Goal: Task Accomplishment & Management: Manage account settings

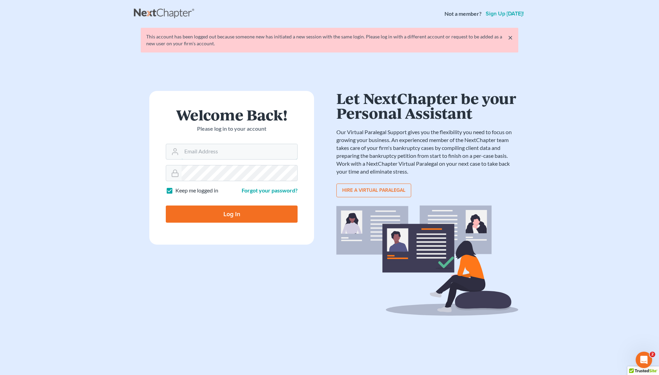
type input "[EMAIL_ADDRESS][DOMAIN_NAME]"
click at [250, 209] on input "Log In" at bounding box center [232, 214] width 132 height 17
type input "Thinking..."
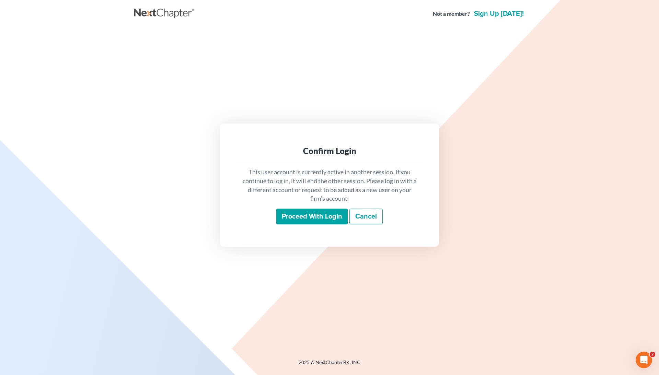
click at [317, 221] on input "Proceed with login" at bounding box center [311, 217] width 71 height 16
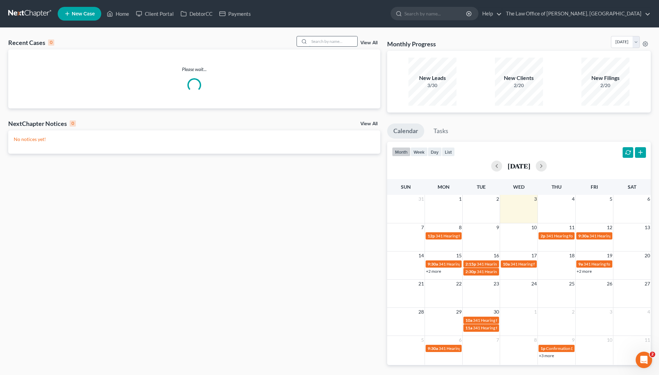
click at [323, 39] on input "search" at bounding box center [333, 41] width 48 height 10
paste input "22-10543"
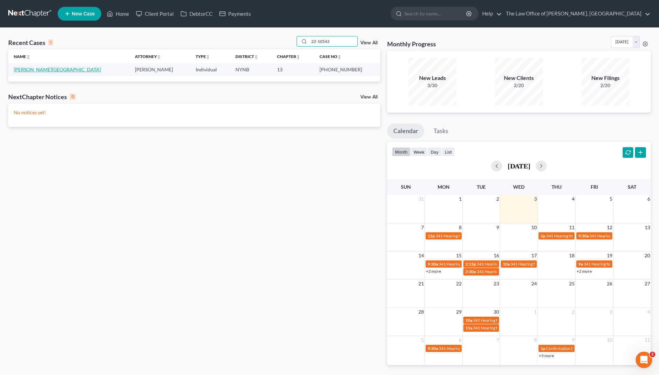
type input "22-10543"
click at [38, 71] on link "[PERSON_NAME][GEOGRAPHIC_DATA]" at bounding box center [57, 70] width 87 height 6
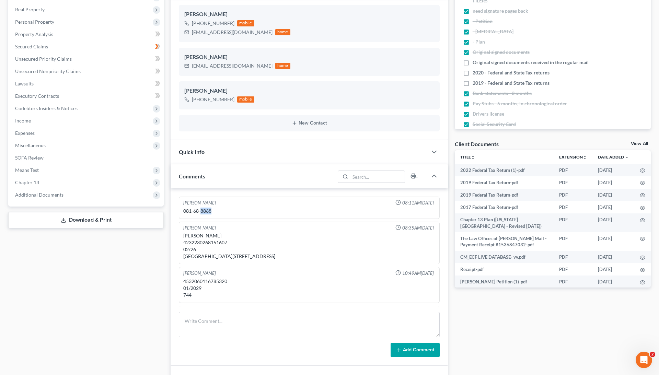
drag, startPoint x: 213, startPoint y: 212, endPoint x: 201, endPoint y: 213, distance: 12.4
click at [201, 211] on div "081-68-8868" at bounding box center [309, 211] width 252 height 7
copy div "8868"
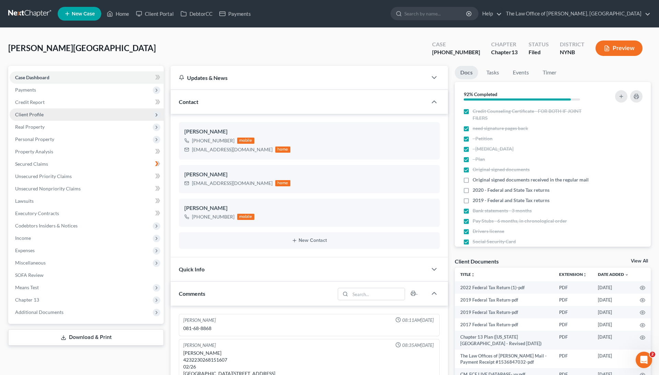
click at [73, 113] on span "Client Profile" at bounding box center [87, 114] width 154 height 12
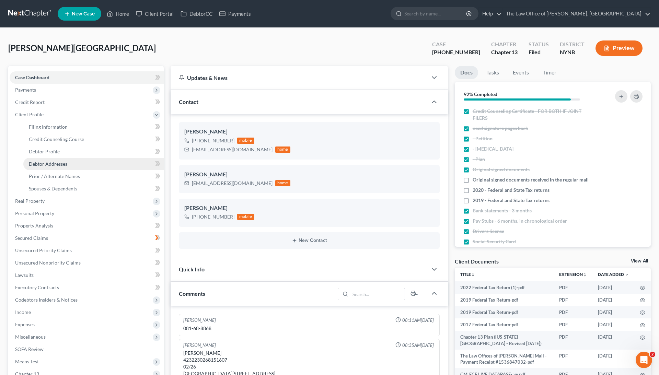
click at [80, 166] on link "Debtor Addresses" at bounding box center [93, 164] width 140 height 12
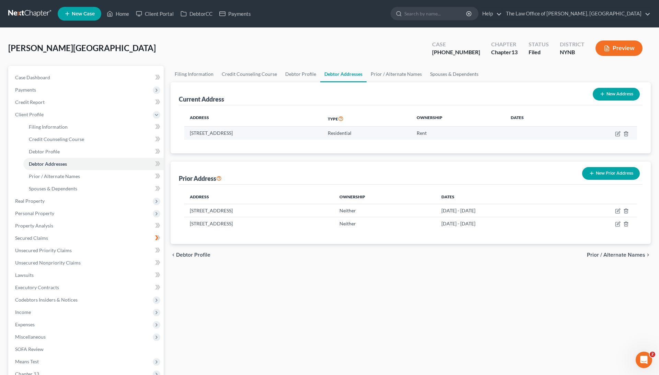
drag, startPoint x: 290, startPoint y: 135, endPoint x: 184, endPoint y: 132, distance: 105.4
click at [184, 132] on td "101 Columbia Gardens, Cohoes, NY 12047" at bounding box center [253, 133] width 138 height 13
copy td "101 Columbia Gardens, Cohoes, NY 12047"
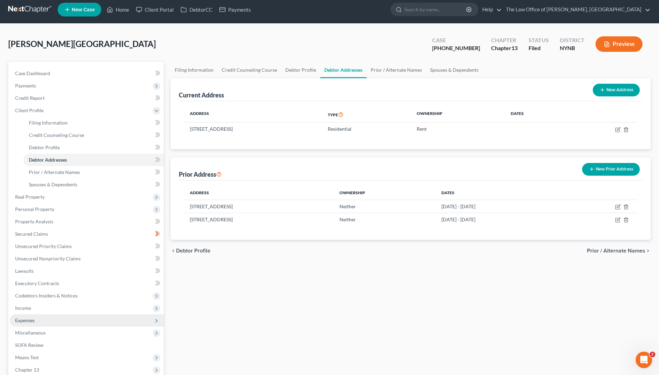
scroll to position [5, 0]
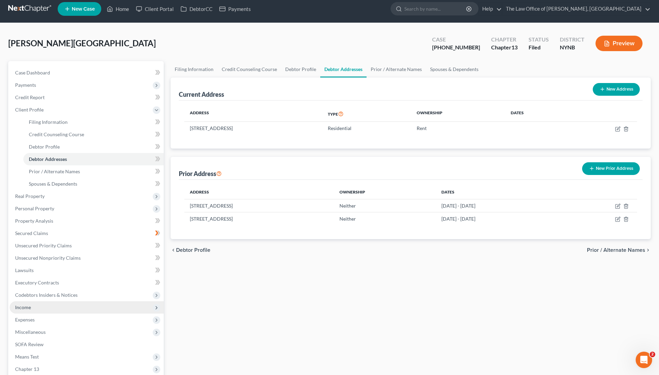
click at [38, 306] on span "Income" at bounding box center [87, 307] width 154 height 12
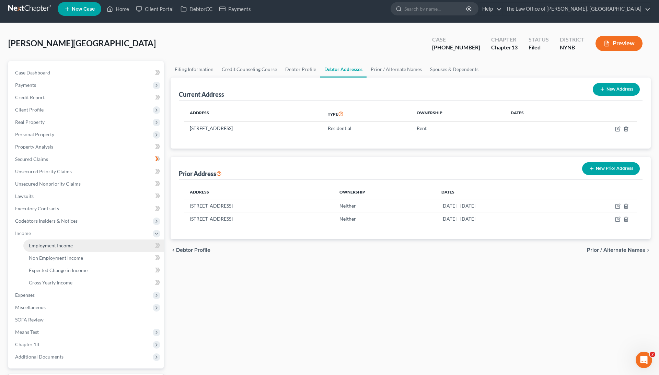
click at [81, 249] on link "Employment Income" at bounding box center [93, 246] width 140 height 12
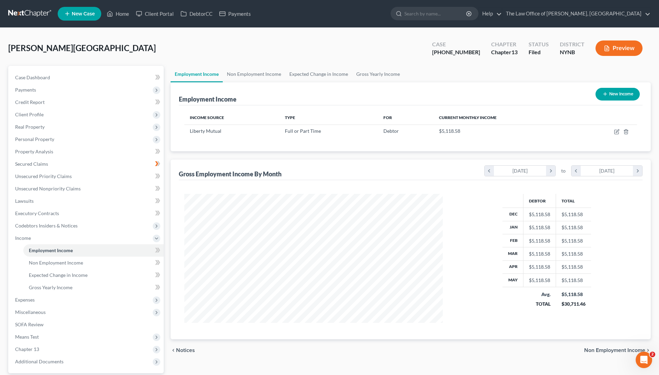
scroll to position [129, 272]
click at [617, 129] on icon "button" at bounding box center [616, 131] width 5 height 5
select select "0"
select select "35"
select select "2"
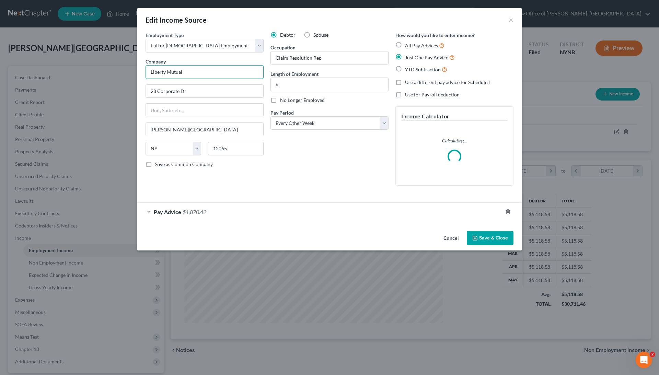
drag, startPoint x: 195, startPoint y: 69, endPoint x: 126, endPoint y: 68, distance: 69.7
click at [126, 69] on div "Edit Income Source × Employment Type * Select Full or Part Time Employment Self…" at bounding box center [329, 187] width 659 height 375
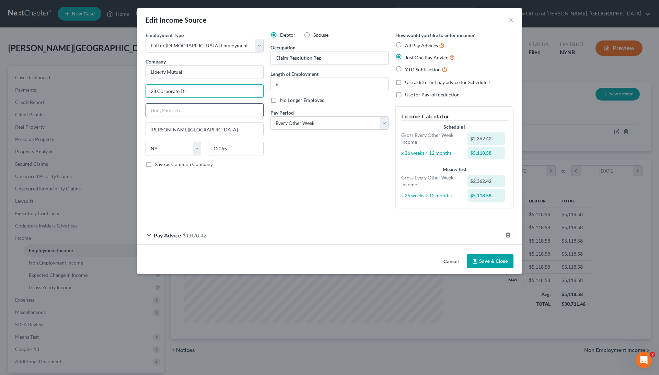
drag, startPoint x: 150, startPoint y: 89, endPoint x: 204, endPoint y: 106, distance: 56.3
click at [537, 100] on div "Edit Income Source × Employment Type * Select Full or Part Time Employment Self…" at bounding box center [329, 187] width 659 height 375
click at [506, 21] on div "Edit Income Source ×" at bounding box center [329, 19] width 385 height 23
click at [510, 20] on button "×" at bounding box center [511, 20] width 5 height 8
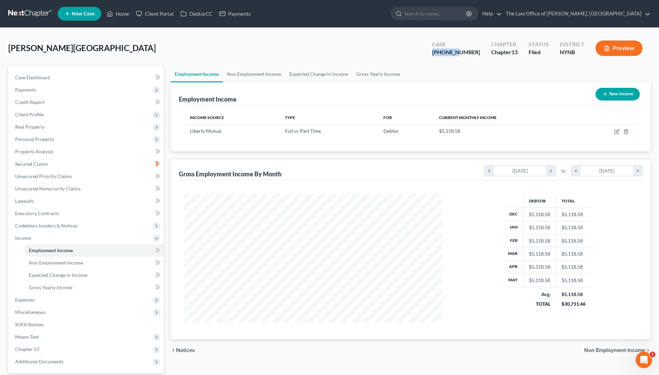
drag, startPoint x: 475, startPoint y: 53, endPoint x: 446, endPoint y: 51, distance: 29.2
click at [448, 52] on div "Case 22-10543-1" at bounding box center [456, 49] width 59 height 20
copy div "22-10543"
click at [129, 13] on link "Home" at bounding box center [117, 14] width 29 height 12
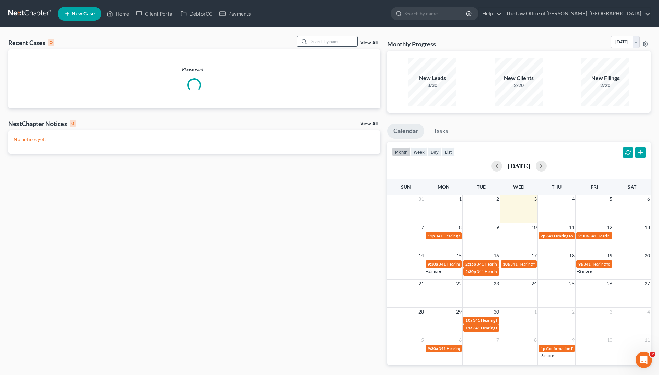
click at [319, 41] on input "search" at bounding box center [333, 41] width 48 height 10
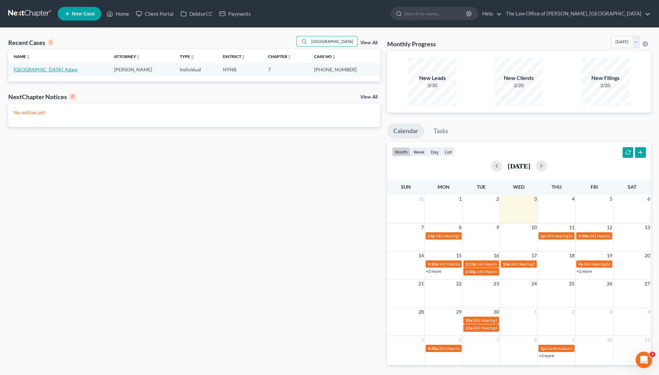
type input "berlin"
click at [29, 69] on link "[GEOGRAPHIC_DATA], Adam" at bounding box center [46, 70] width 64 height 6
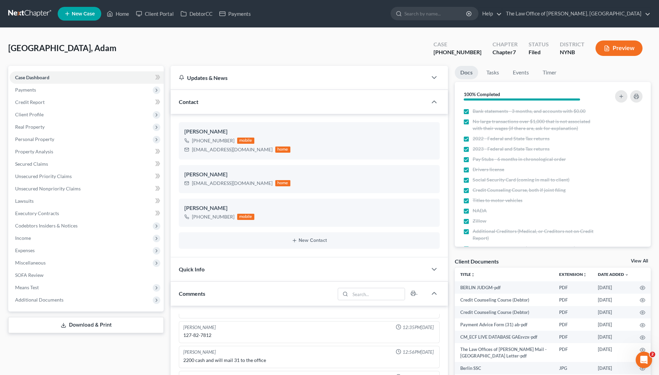
scroll to position [1118, 0]
drag, startPoint x: 452, startPoint y: 52, endPoint x: 477, endPoint y: 54, distance: 24.4
click at [478, 54] on div "Case 25-10595-1" at bounding box center [457, 49] width 59 height 20
copy div "25-10595"
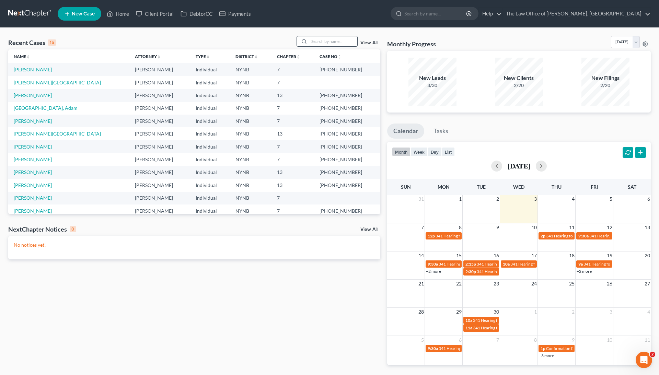
click at [345, 41] on input "search" at bounding box center [333, 41] width 48 height 10
paste input "22–10865 Todman"
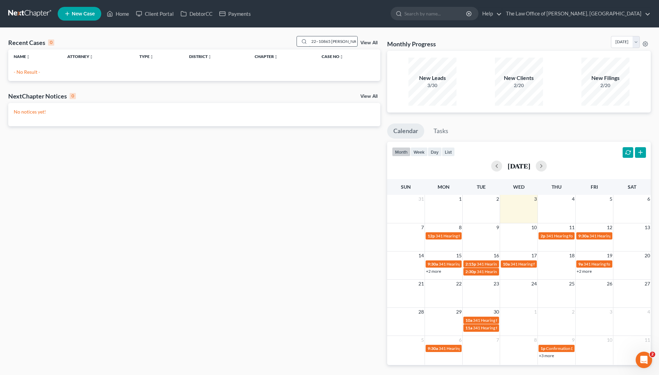
drag, startPoint x: 327, startPoint y: 42, endPoint x: 308, endPoint y: 40, distance: 19.6
click at [309, 41] on input "22–10865 Todman" at bounding box center [333, 41] width 48 height 10
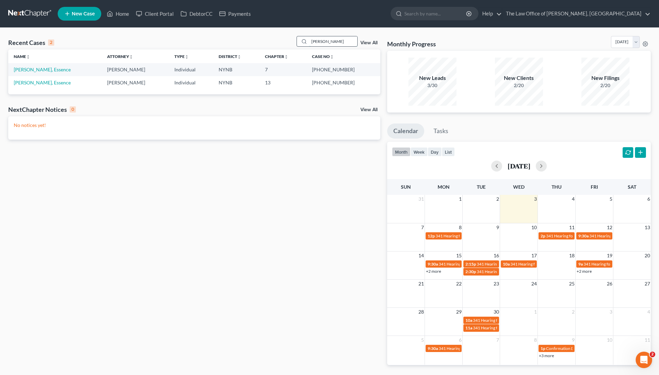
click at [334, 43] on input "Todman" at bounding box center [333, 41] width 48 height 10
paste input "22–10865 Todman"
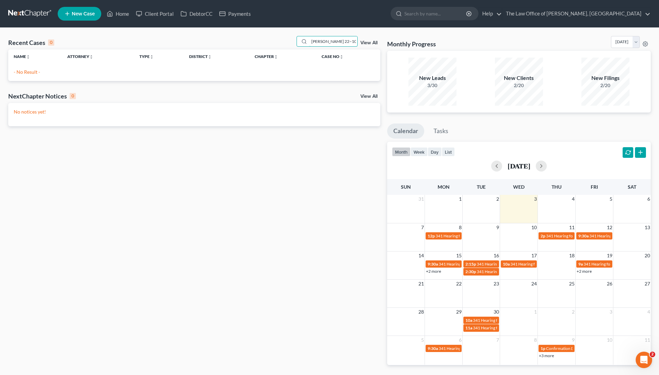
drag, startPoint x: 323, startPoint y: 43, endPoint x: 386, endPoint y: 42, distance: 62.8
click at [386, 43] on div "Recent Cases 0 Todman 22–10865 Todman View All Name unfold_more expand_more exp…" at bounding box center [330, 206] width 650 height 340
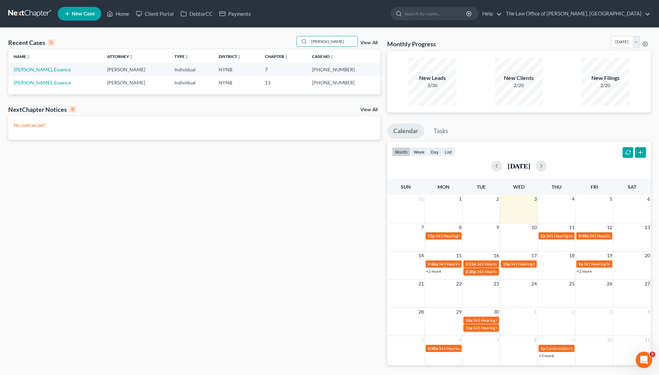
type input "Todman"
drag, startPoint x: 330, startPoint y: 70, endPoint x: 351, endPoint y: 71, distance: 20.3
click at [351, 71] on td "[PHONE_NUMBER]" at bounding box center [343, 69] width 73 height 13
copy td "22-10865"
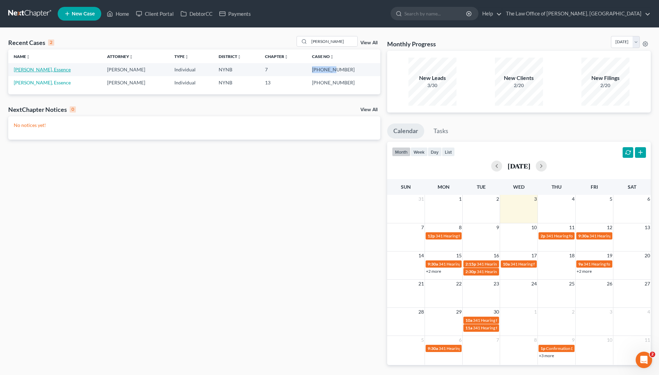
click at [39, 69] on link "[PERSON_NAME], Essence" at bounding box center [42, 70] width 57 height 6
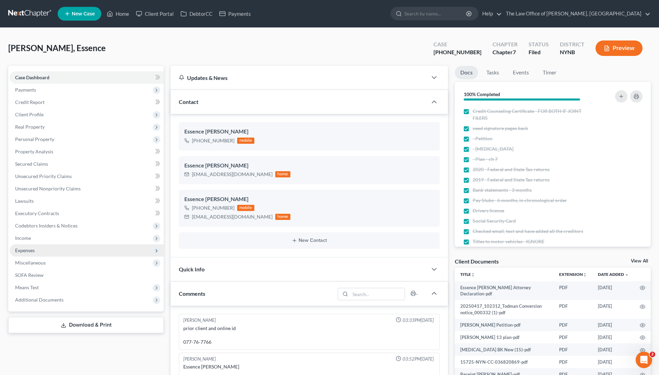
click at [32, 249] on span "Expenses" at bounding box center [25, 251] width 20 height 6
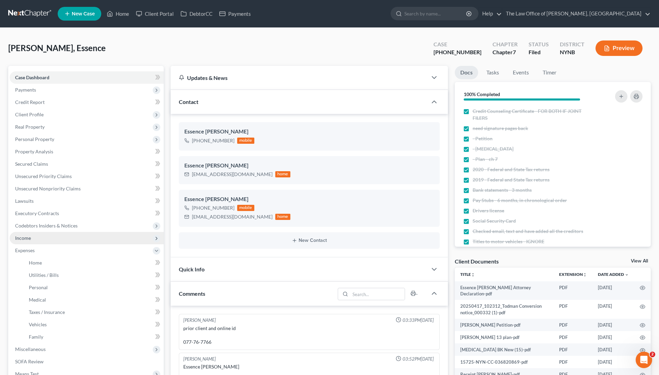
click at [49, 238] on span "Income" at bounding box center [87, 238] width 154 height 12
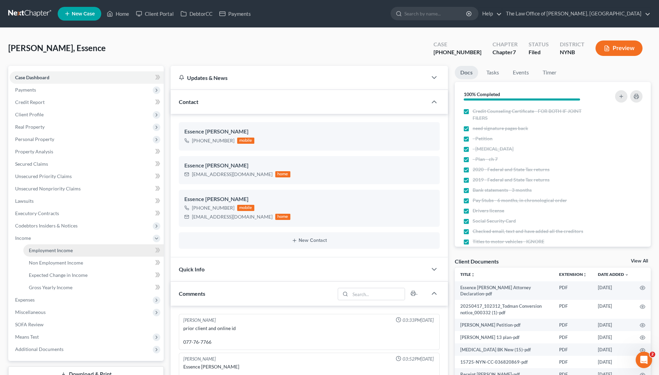
click at [50, 251] on span "Employment Income" at bounding box center [51, 251] width 44 height 6
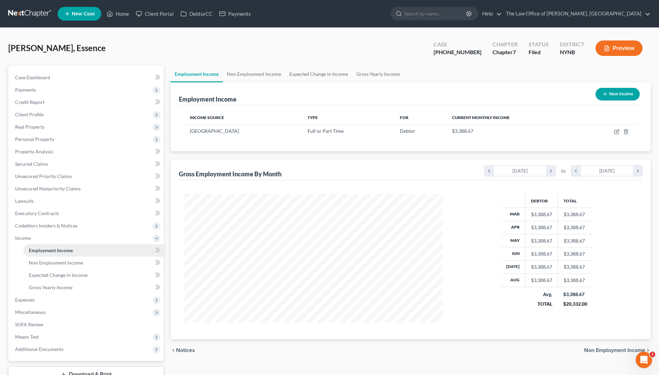
scroll to position [129, 272]
click at [615, 132] on icon "button" at bounding box center [616, 131] width 5 height 5
select select "0"
select select "35"
select select "3"
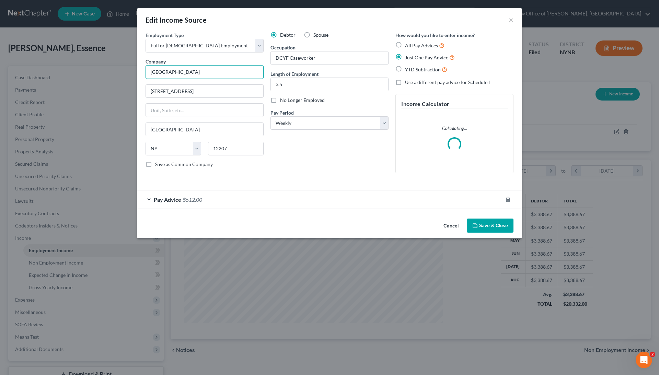
drag, startPoint x: 195, startPoint y: 76, endPoint x: 136, endPoint y: 70, distance: 59.0
click at [136, 71] on div "Edit Income Source × Employment Type * Select Full or Part Time Employment Self…" at bounding box center [329, 187] width 659 height 375
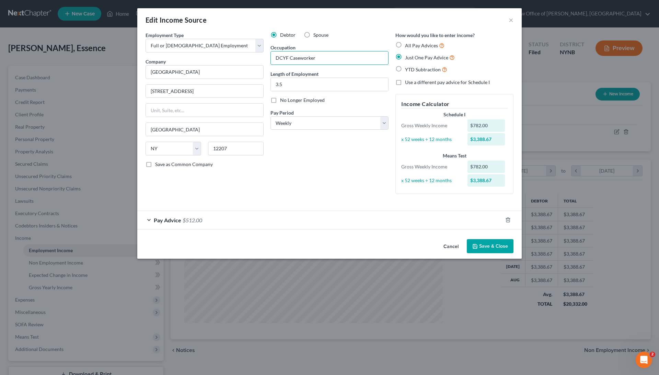
drag, startPoint x: 321, startPoint y: 59, endPoint x: 258, endPoint y: 58, distance: 63.2
click at [258, 59] on div "Employment Type * Select Full or Part Time Employment Self Employment Company *…" at bounding box center [329, 119] width 375 height 174
drag, startPoint x: 184, startPoint y: 92, endPoint x: 141, endPoint y: 91, distance: 42.9
click at [88, 136] on div "Edit Income Source × Employment Type * Select Full or Part Time Employment Self…" at bounding box center [329, 187] width 659 height 375
click at [509, 23] on button "×" at bounding box center [511, 20] width 5 height 8
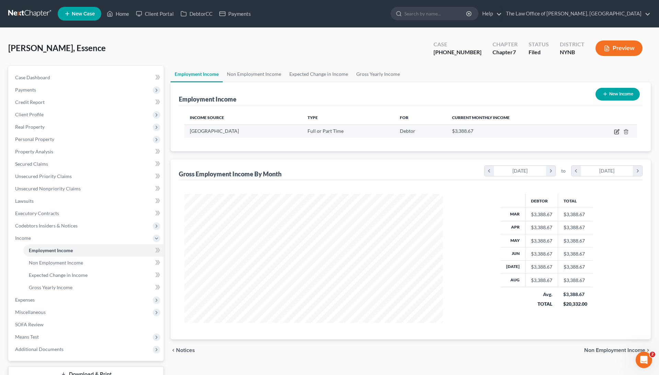
click at [617, 131] on icon "button" at bounding box center [616, 131] width 5 height 5
select select "0"
select select "35"
select select "3"
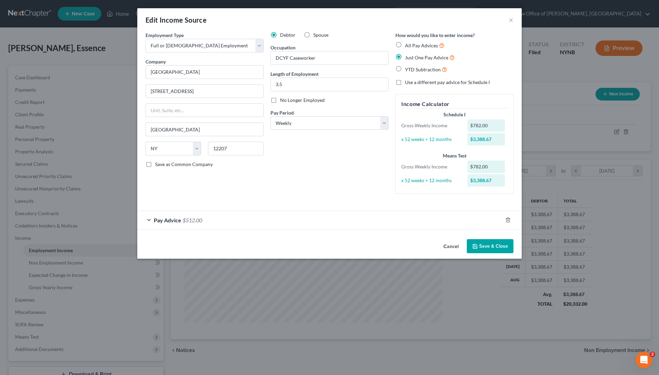
click at [270, 221] on div "Pay Advice $512.00" at bounding box center [319, 220] width 365 height 18
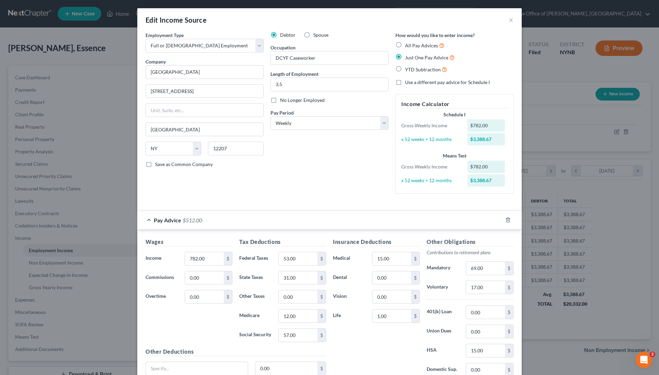
click at [270, 222] on div "Pay Advice $512.00" at bounding box center [319, 220] width 365 height 18
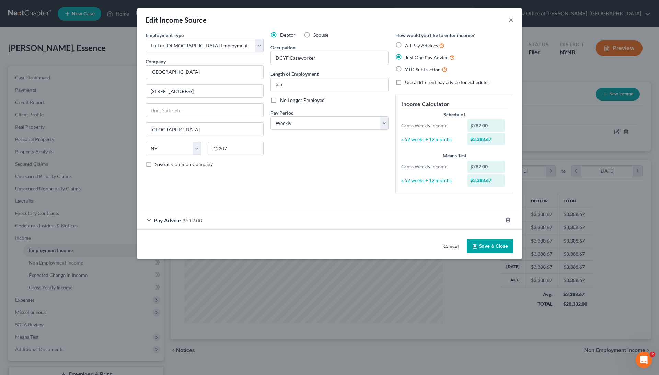
click at [509, 24] on button "×" at bounding box center [511, 20] width 5 height 8
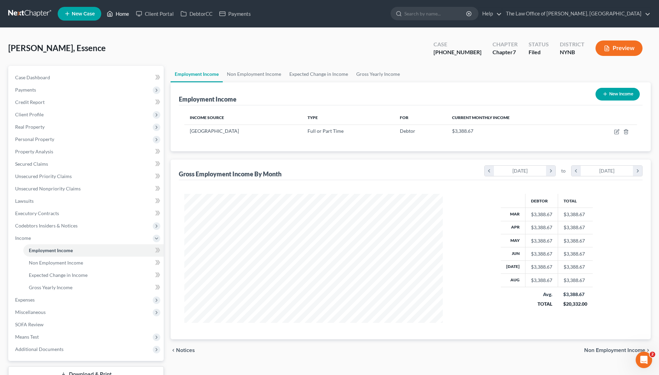
click at [123, 13] on link "Home" at bounding box center [117, 14] width 29 height 12
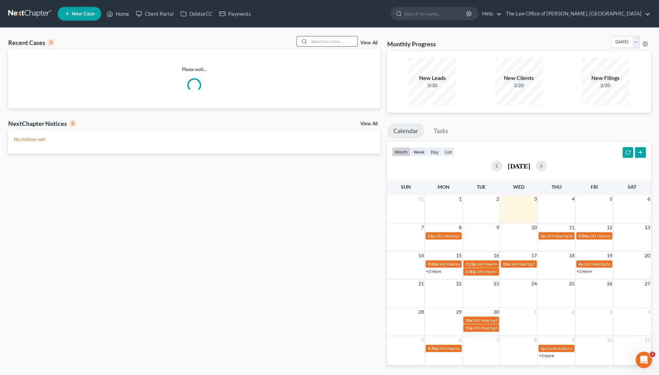
click at [339, 42] on input "search" at bounding box center [333, 41] width 48 height 10
paste input "22–10961 Gailor"
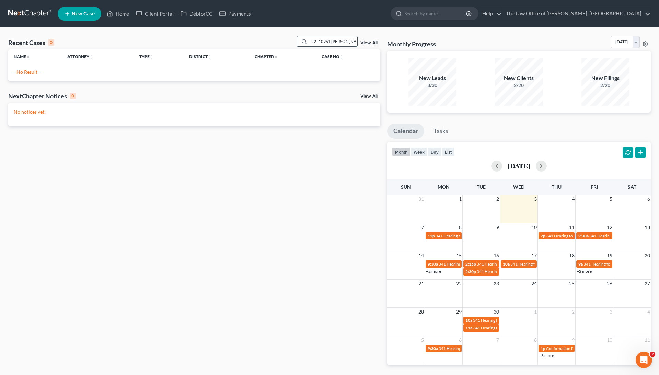
drag, startPoint x: 327, startPoint y: 43, endPoint x: 294, endPoint y: 42, distance: 33.3
click at [297, 43] on div "22–10961 Gailor" at bounding box center [327, 41] width 61 height 11
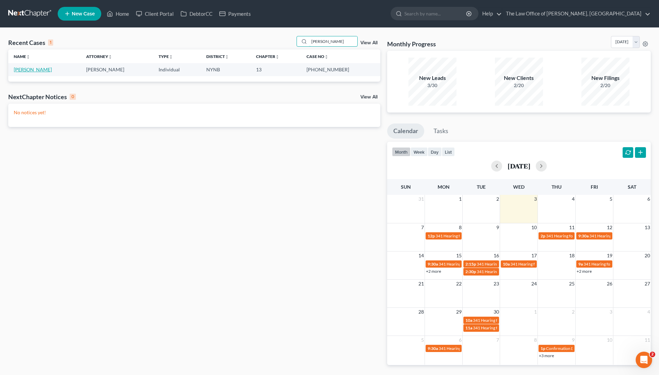
type input "Gailor"
click at [40, 67] on link "[PERSON_NAME]" at bounding box center [33, 70] width 38 height 6
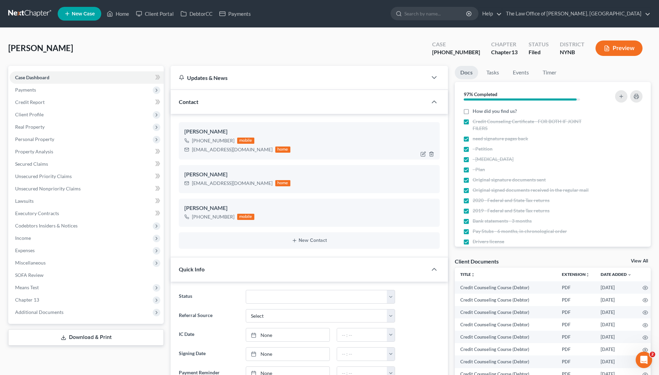
drag, startPoint x: 222, startPoint y: 129, endPoint x: 184, endPoint y: 129, distance: 38.5
click at [184, 129] on div "Stephen Gailor" at bounding box center [309, 132] width 250 height 8
copy div "Stephen Gailor"
drag, startPoint x: 474, startPoint y: 50, endPoint x: 441, endPoint y: 51, distance: 33.3
click at [441, 51] on div "Gailor, Stephen Upgraded Case 22-10961-1 Chapter Chapter 13 Status Filed Distri…" at bounding box center [329, 51] width 643 height 30
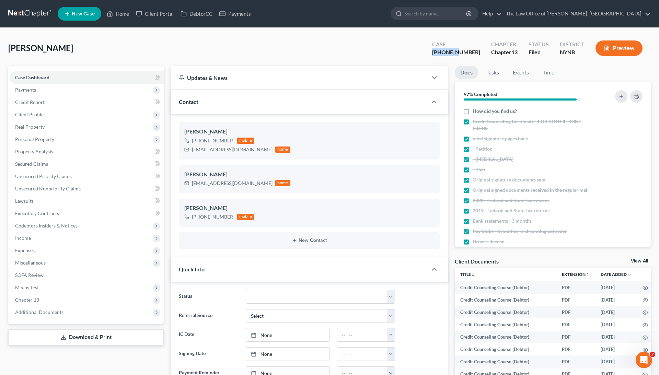
copy div "22-10961"
click at [26, 242] on span "Income" at bounding box center [87, 238] width 154 height 12
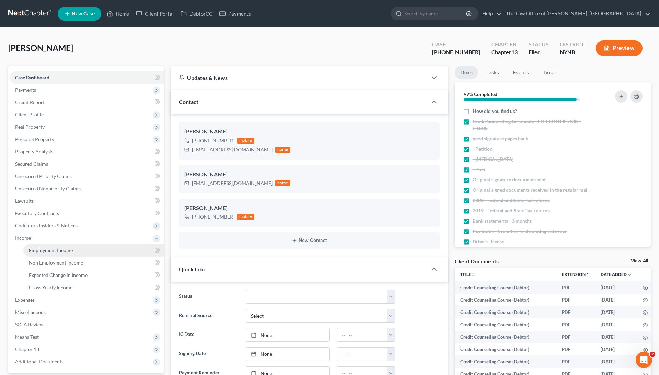
click at [60, 253] on link "Employment Income" at bounding box center [93, 250] width 140 height 12
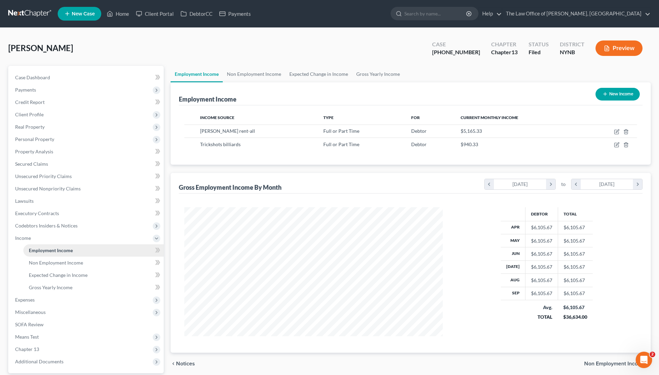
scroll to position [129, 272]
click at [618, 132] on icon "button" at bounding box center [616, 131] width 5 height 5
select select "0"
select select "35"
select select "3"
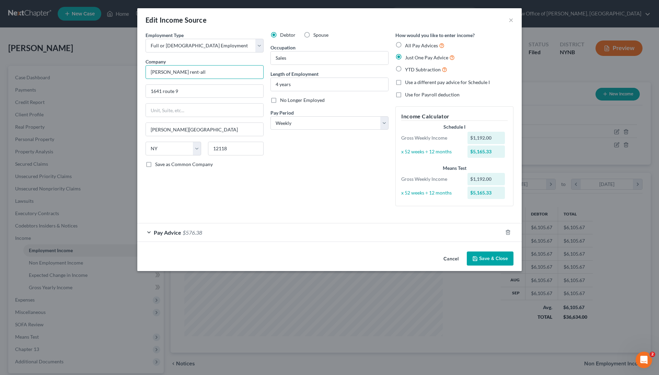
drag, startPoint x: 217, startPoint y: 73, endPoint x: 140, endPoint y: 68, distance: 77.1
click at [140, 68] on div "Employment Type * Select Full or Part Time Employment Self Employment Company *…" at bounding box center [329, 140] width 385 height 217
click at [172, 90] on input "1641 route 9" at bounding box center [204, 91] width 117 height 13
click at [198, 126] on input "Clifton park" at bounding box center [204, 129] width 117 height 13
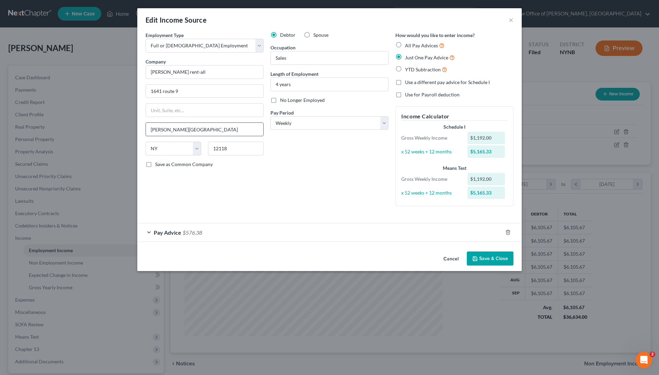
click at [198, 126] on input "Clifton park" at bounding box center [204, 129] width 117 height 13
click at [89, 140] on div "Edit Income Source × Employment Type * Select Full or Part Time Employment Self…" at bounding box center [329, 187] width 659 height 375
click at [509, 20] on button "×" at bounding box center [511, 20] width 5 height 8
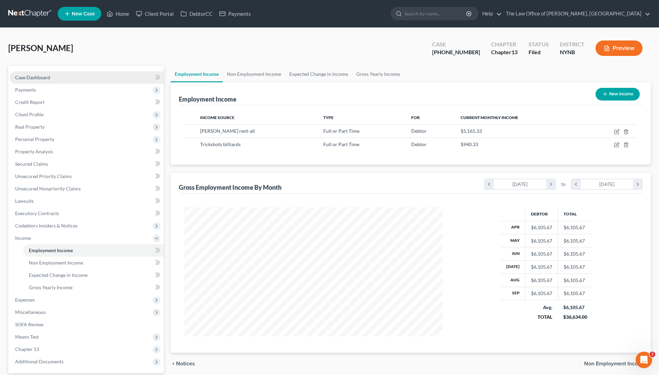
click at [73, 77] on link "Case Dashboard" at bounding box center [87, 77] width 154 height 12
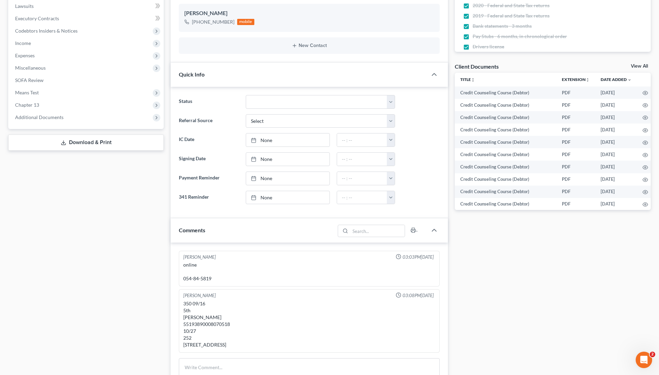
scroll to position [202, 0]
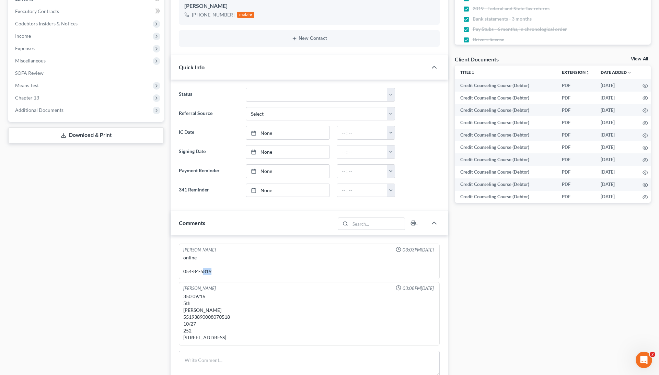
drag, startPoint x: 214, startPoint y: 270, endPoint x: 202, endPoint y: 271, distance: 11.4
click at [202, 271] on div "online 054-84-5819" at bounding box center [309, 264] width 252 height 21
copy div "819"
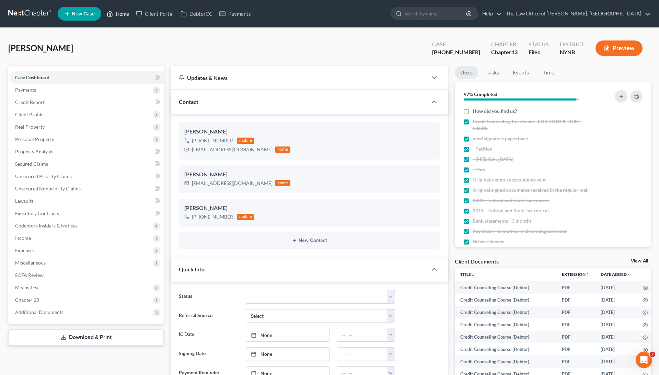
scroll to position [0, 0]
click at [124, 15] on link "Home" at bounding box center [117, 14] width 29 height 12
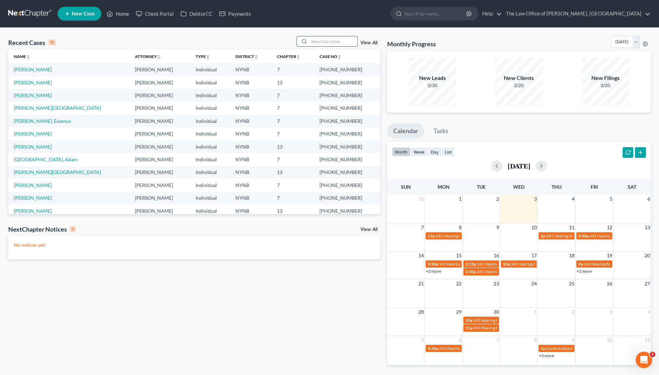
click at [327, 41] on input "search" at bounding box center [333, 41] width 48 height 10
click at [37, 121] on link "[PERSON_NAME], Essence" at bounding box center [42, 121] width 57 height 6
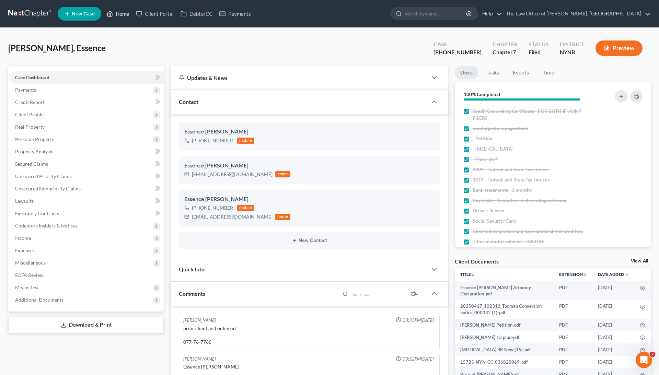
click at [121, 12] on link "Home" at bounding box center [117, 14] width 29 height 12
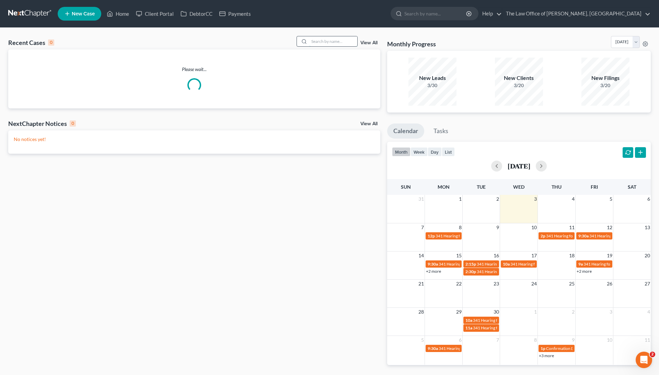
click at [341, 42] on input "search" at bounding box center [333, 41] width 48 height 10
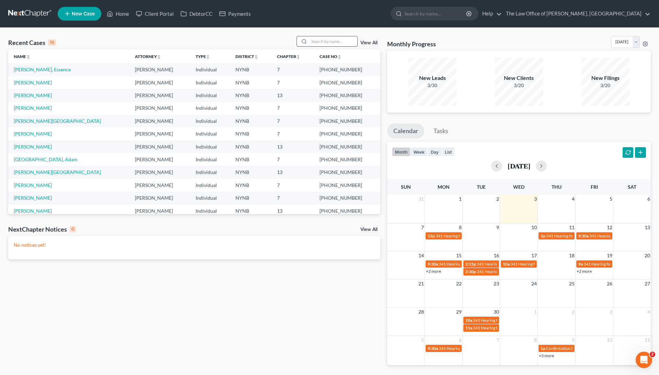
paste input "23–10634 D’Agostino"
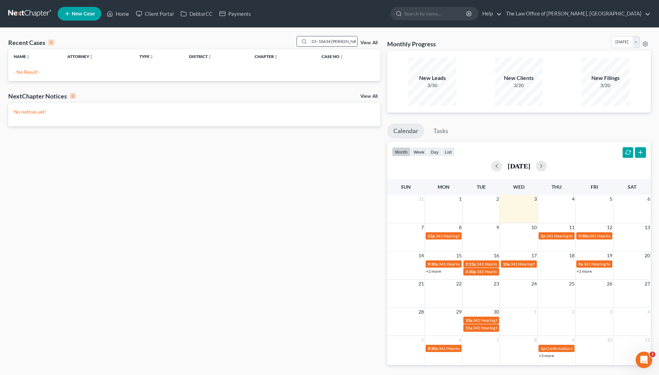
drag, startPoint x: 328, startPoint y: 42, endPoint x: 302, endPoint y: 42, distance: 25.1
click at [302, 42] on div "23–10634 D’Agostino" at bounding box center [327, 41] width 61 height 11
click at [312, 42] on input "D’Agostino" at bounding box center [333, 41] width 48 height 10
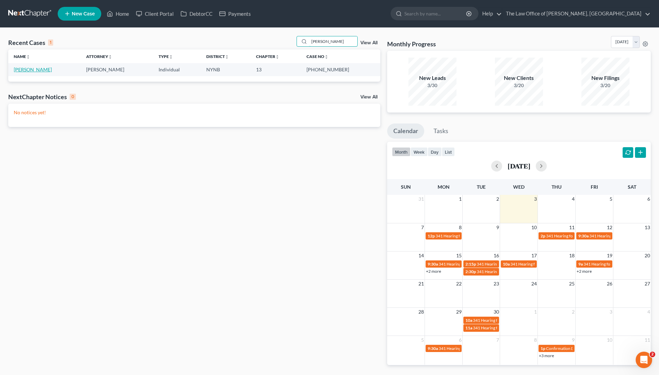
type input "DAgostino"
click at [40, 71] on link "[PERSON_NAME]" at bounding box center [33, 70] width 38 height 6
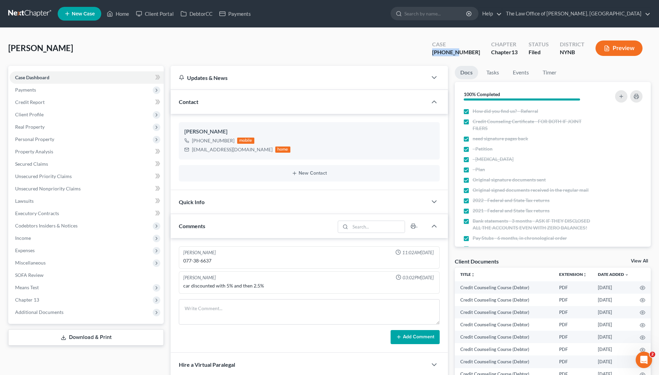
drag, startPoint x: 474, startPoint y: 54, endPoint x: 439, endPoint y: 52, distance: 35.4
click at [439, 52] on div "Dagostino, Jean Upgraded Case 23-10634-1 Chapter Chapter 13 Status Filed Distri…" at bounding box center [329, 51] width 643 height 30
copy div "23-10634"
click at [204, 262] on div "077-38-6637" at bounding box center [309, 260] width 252 height 7
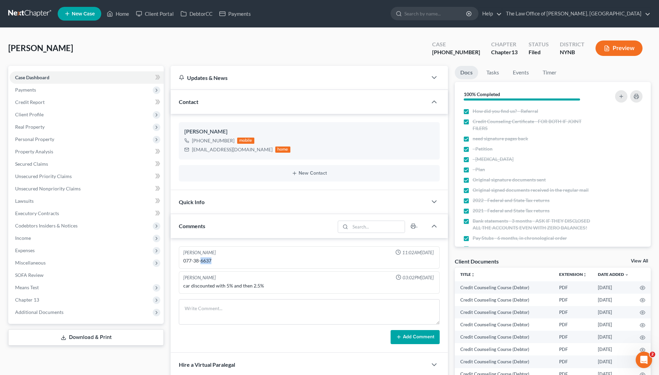
copy div "6637"
click at [71, 240] on span "Income" at bounding box center [87, 238] width 154 height 12
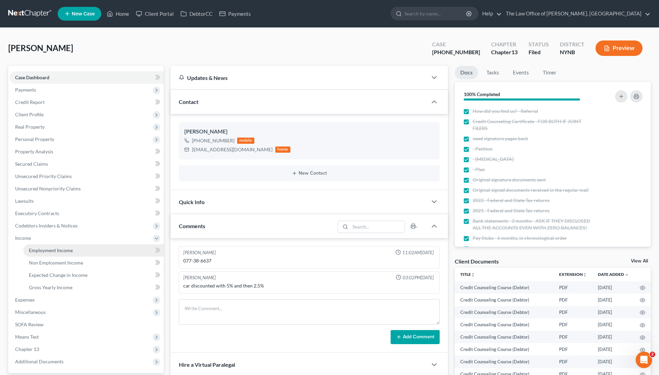
click at [94, 248] on link "Employment Income" at bounding box center [93, 250] width 140 height 12
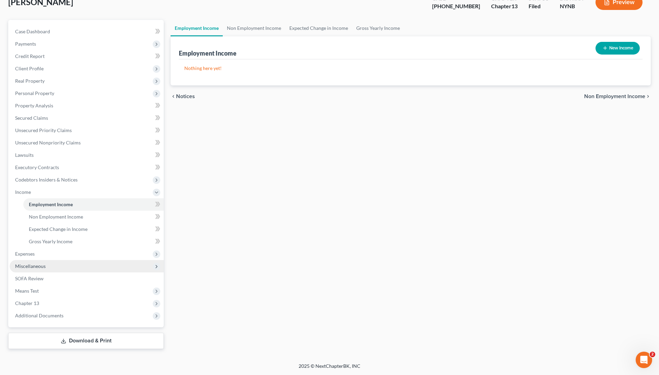
scroll to position [46, 0]
click at [251, 28] on link "Non Employment Income" at bounding box center [254, 28] width 62 height 16
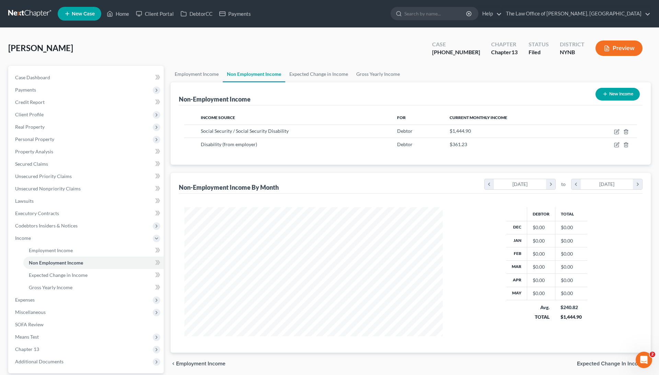
scroll to position [129, 272]
click at [121, 15] on link "Home" at bounding box center [117, 14] width 29 height 12
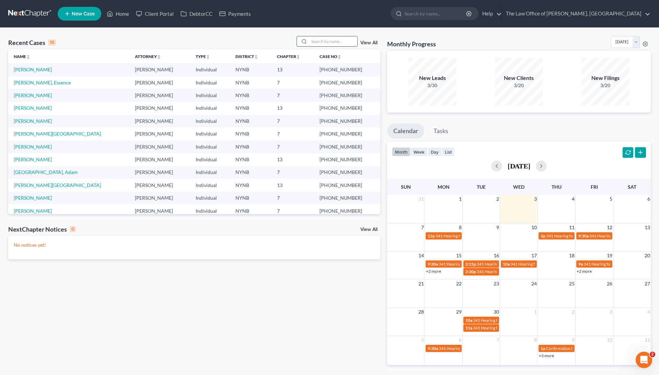
click at [331, 41] on input "search" at bounding box center [333, 41] width 48 height 10
paste input "23-10775 Peden"
click at [334, 43] on input "23-10775 Peden" at bounding box center [333, 41] width 48 height 10
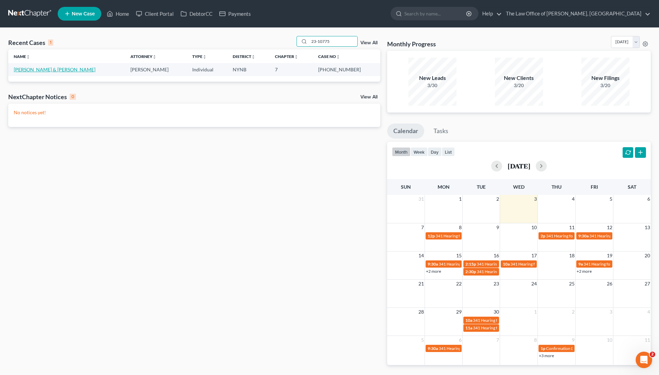
type input "23-10775"
click at [41, 69] on link "[PERSON_NAME] & [PERSON_NAME]" at bounding box center [55, 70] width 82 height 6
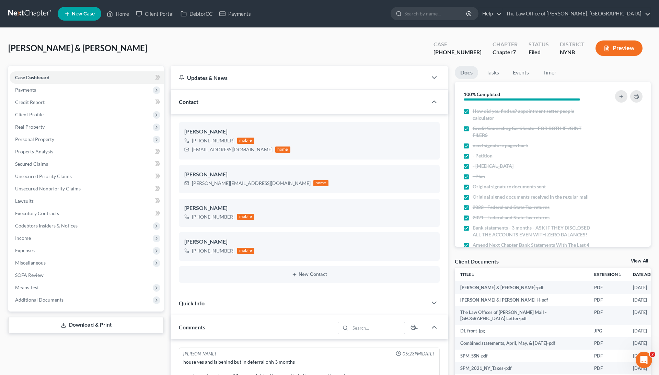
scroll to position [99, 0]
drag, startPoint x: 477, startPoint y: 53, endPoint x: 449, endPoint y: 54, distance: 27.5
click at [449, 54] on div "Case 23-10775-1" at bounding box center [457, 49] width 59 height 20
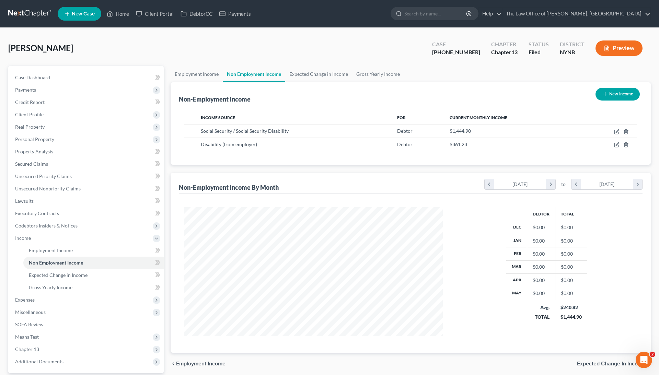
scroll to position [129, 272]
click at [53, 80] on link "Case Dashboard" at bounding box center [87, 77] width 154 height 12
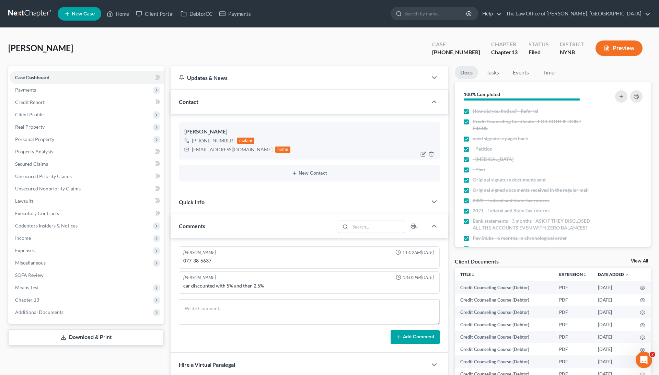
click at [212, 142] on div "+1 (518) 688-7611" at bounding box center [213, 140] width 43 height 7
copy div "+1 (518) 688-7611"
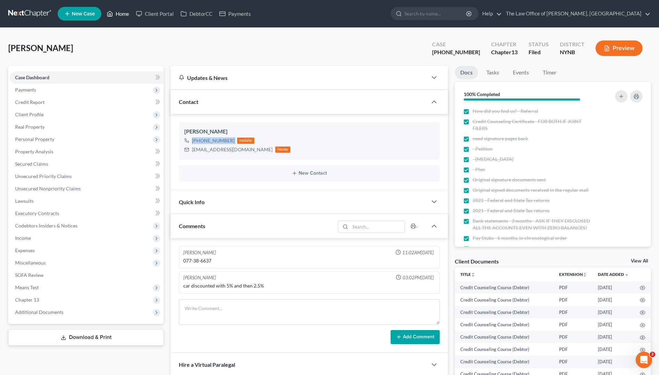
click at [133, 11] on link "Home" at bounding box center [117, 14] width 29 height 12
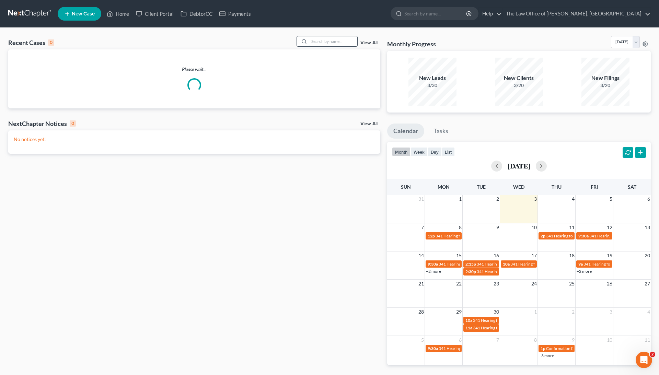
click at [322, 43] on input "search" at bounding box center [333, 41] width 48 height 10
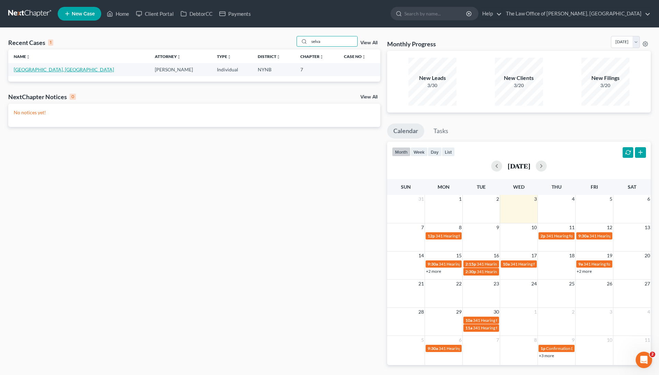
type input "selva"
click at [44, 69] on link "[GEOGRAPHIC_DATA], [GEOGRAPHIC_DATA]" at bounding box center [64, 70] width 100 height 6
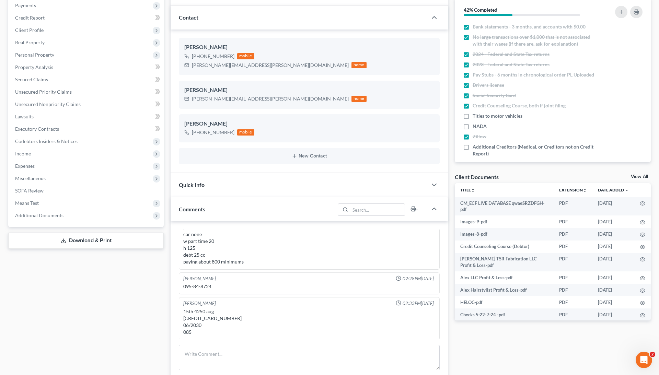
scroll to position [87, 0]
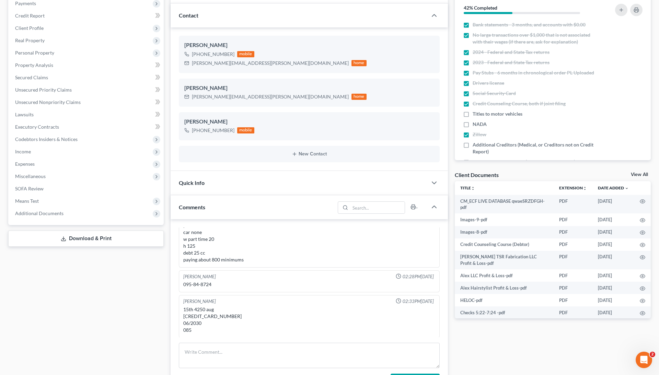
click at [641, 175] on link "View All" at bounding box center [639, 174] width 17 height 5
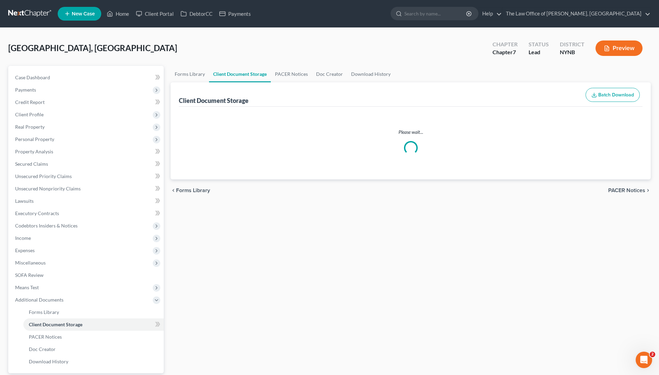
select select "1"
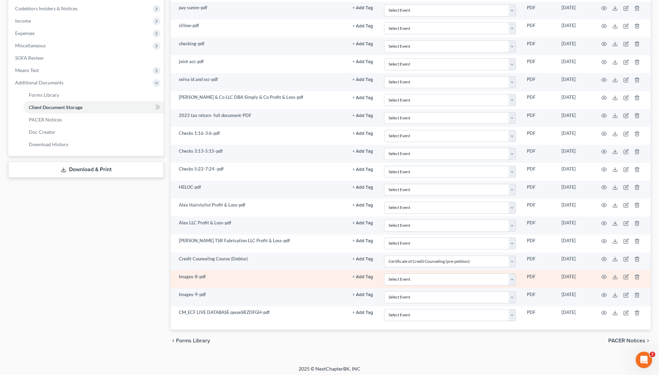
scroll to position [217, 0]
click at [603, 275] on icon "button" at bounding box center [603, 277] width 5 height 5
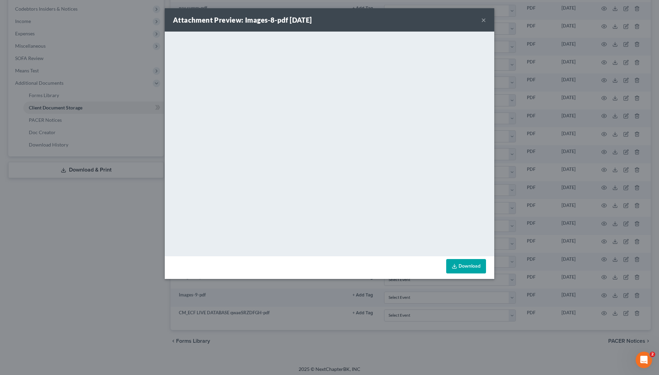
click at [552, 192] on div "Attachment Preview: Images-8-pdf 09/02/2025 × <object ng-attr-data='https://nex…" at bounding box center [329, 187] width 659 height 375
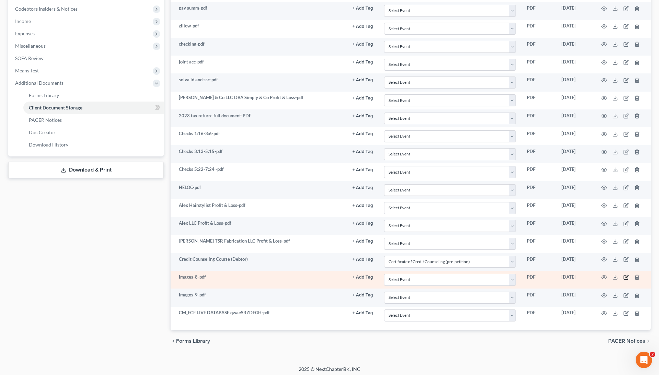
click at [627, 275] on icon "button" at bounding box center [625, 277] width 5 height 5
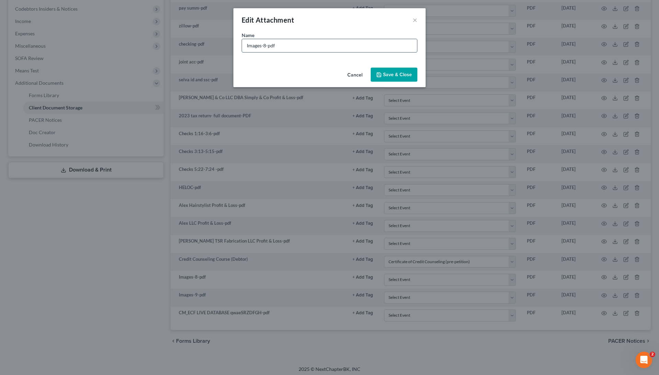
click at [254, 44] on input "Images-8-pdf" at bounding box center [329, 45] width 175 height 13
type input "deed"
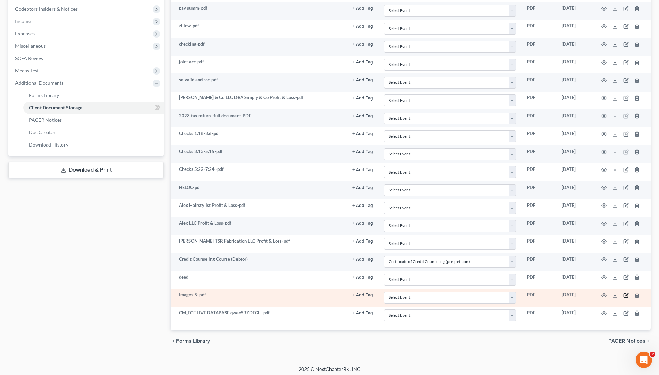
click at [624, 294] on icon "button" at bounding box center [626, 296] width 4 height 4
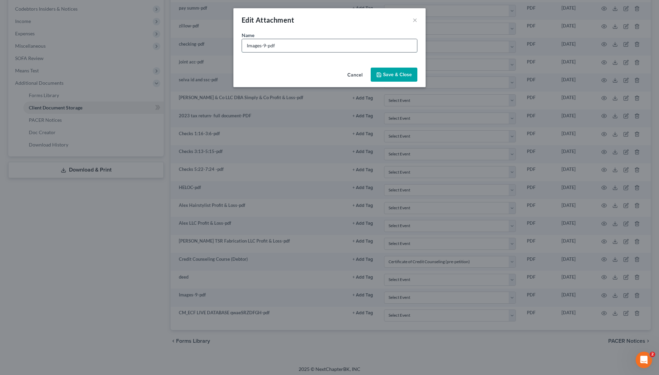
click at [255, 47] on input "Images-9-pdf" at bounding box center [329, 45] width 175 height 13
type input "mortgage"
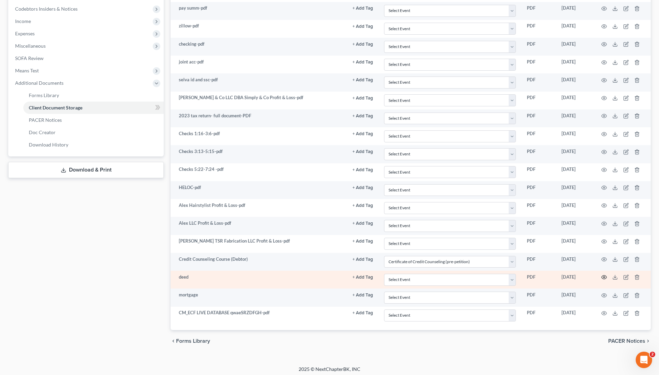
click at [604, 277] on circle "button" at bounding box center [604, 277] width 1 height 1
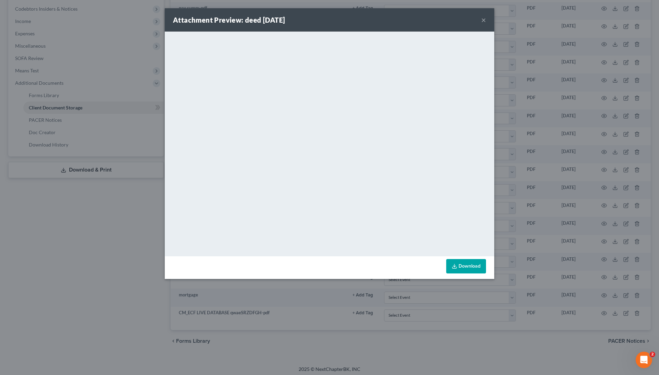
click at [528, 197] on div "Attachment Preview: deed 09/02/2025 × <object ng-attr-data='https://nextchapter…" at bounding box center [329, 187] width 659 height 375
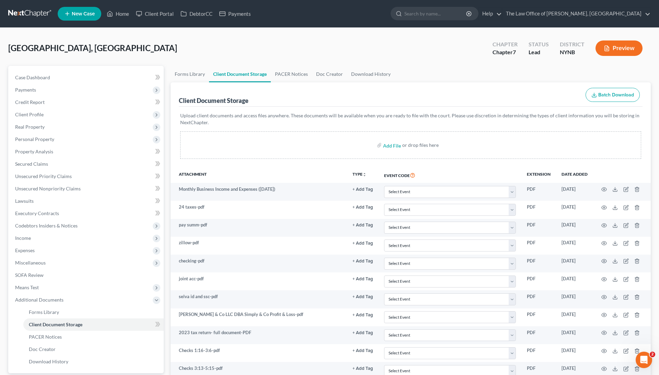
scroll to position [0, 0]
click at [124, 13] on link "Home" at bounding box center [117, 14] width 29 height 12
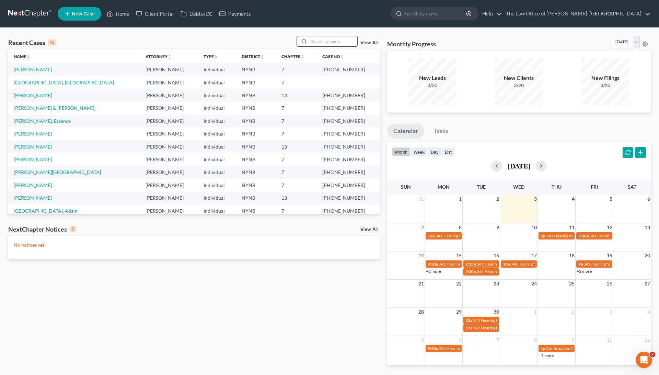
click at [339, 37] on input "search" at bounding box center [333, 41] width 48 height 10
paste input "23–11053 Bellingham"
click at [342, 41] on input "23–11053 Bellingham" at bounding box center [333, 41] width 48 height 10
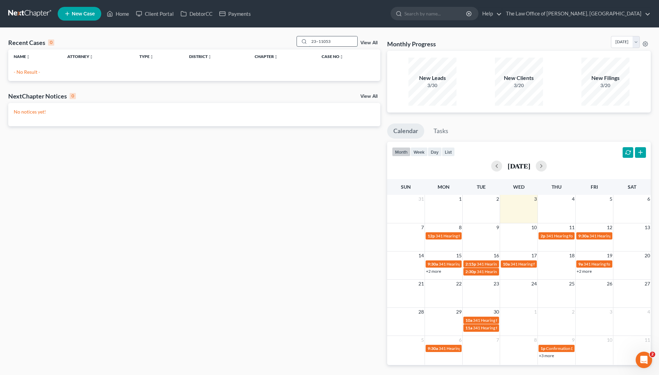
click at [315, 43] on input "23–11053" at bounding box center [333, 41] width 48 height 10
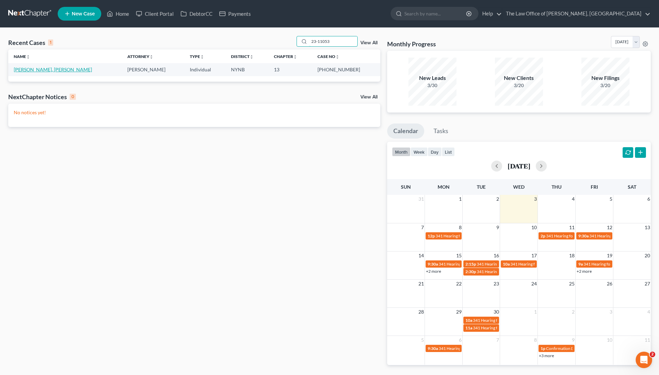
type input "23-11053"
click at [45, 69] on link "[PERSON_NAME], [PERSON_NAME]" at bounding box center [53, 70] width 78 height 6
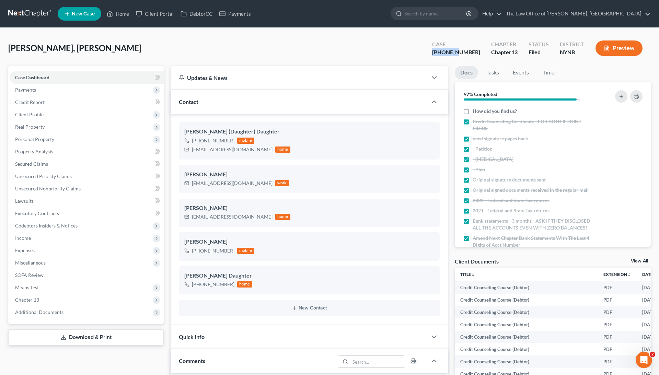
drag, startPoint x: 474, startPoint y: 54, endPoint x: 445, endPoint y: 53, distance: 29.2
click at [445, 53] on div "Case [PHONE_NUMBER]" at bounding box center [456, 49] width 59 height 20
copy div "23-11053"
drag, startPoint x: 106, startPoint y: 47, endPoint x: 2, endPoint y: 49, distance: 104.0
click at [2, 49] on div "Van Bellingham, Wendy Upgraded Case 23-11053-1 Chapter Chapter 13 Status Filed …" at bounding box center [329, 362] width 659 height 669
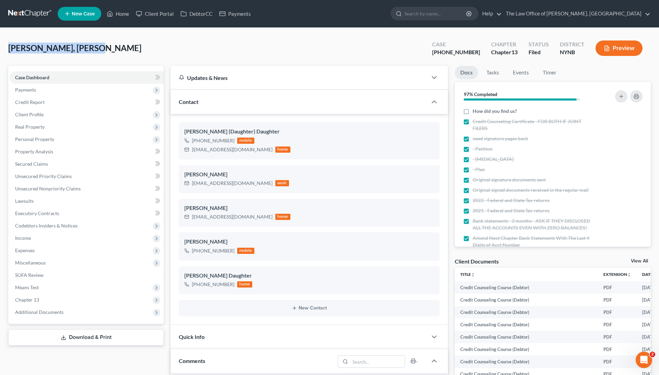
drag, startPoint x: 475, startPoint y: 52, endPoint x: 418, endPoint y: 54, distance: 57.0
click at [418, 54] on div "Van Bellingham, Wendy Upgraded Case 23-11053-1 Chapter Chapter 13 Status Filed …" at bounding box center [329, 51] width 643 height 30
copy div "23-11053"
click at [119, 13] on link "Home" at bounding box center [117, 14] width 29 height 12
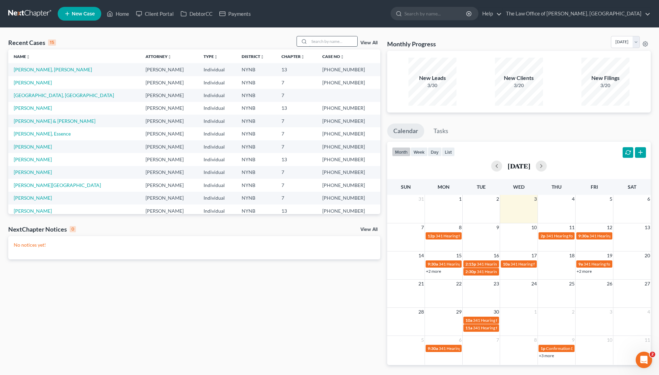
click at [328, 40] on input "search" at bounding box center [333, 41] width 48 height 10
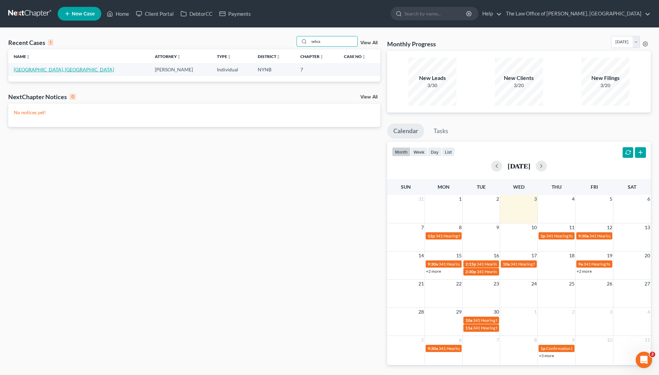
type input "selva"
click at [37, 69] on link "[GEOGRAPHIC_DATA], [GEOGRAPHIC_DATA]" at bounding box center [64, 70] width 100 height 6
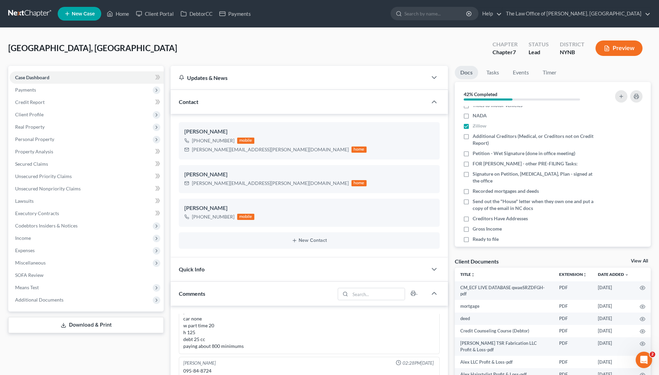
scroll to position [95, 0]
click at [637, 260] on link "View All" at bounding box center [639, 261] width 17 height 5
select select "1"
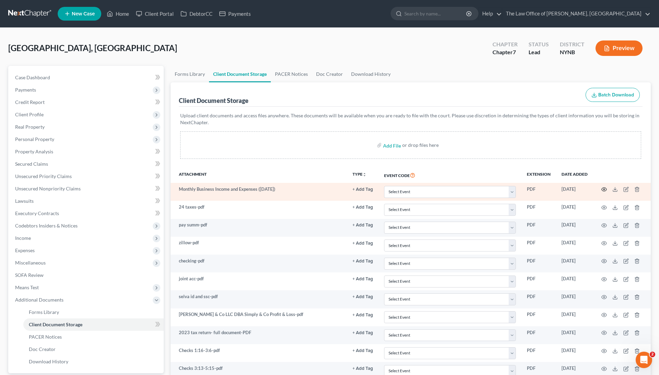
click at [603, 190] on icon "button" at bounding box center [603, 189] width 5 height 5
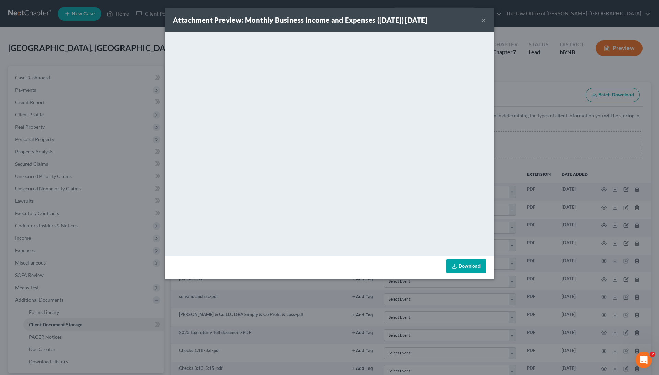
click at [540, 150] on div "Attachment Preview: Monthly Business Income and Expenses ([DATE]) [DATE] × Down…" at bounding box center [329, 187] width 659 height 375
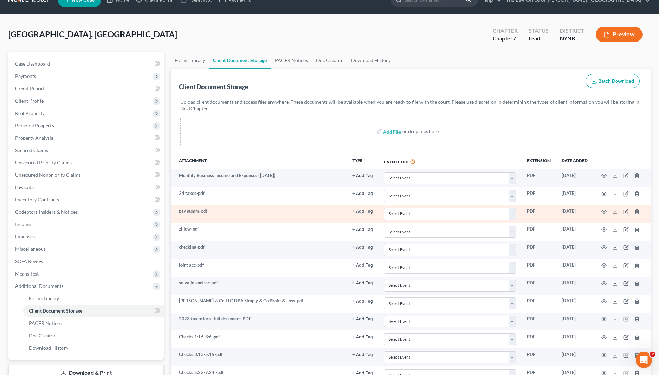
scroll to position [17, 0]
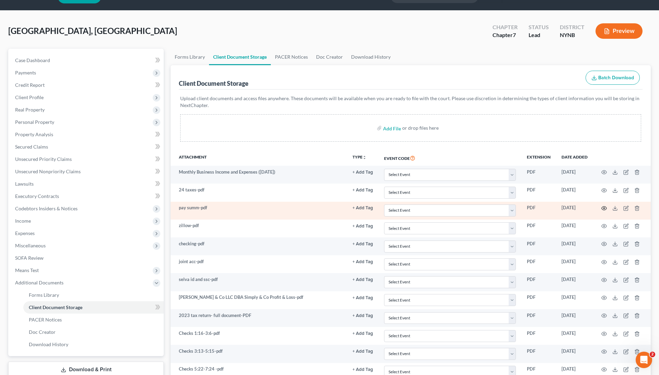
click at [602, 209] on icon "button" at bounding box center [603, 208] width 5 height 5
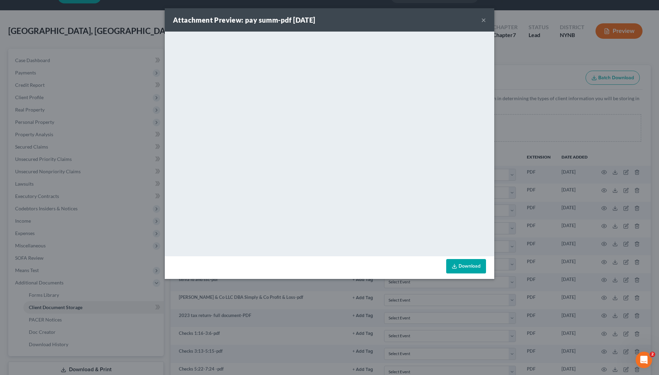
click at [547, 175] on div "Attachment Preview: pay summ-pdf [DATE] × <object ng-attr-data='[URL][DOMAIN_NA…" at bounding box center [329, 187] width 659 height 375
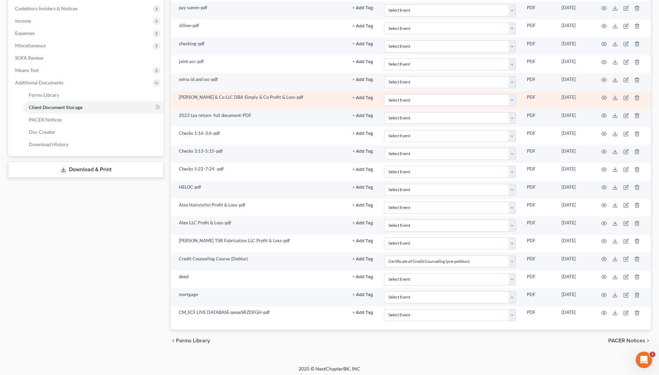
scroll to position [217, 0]
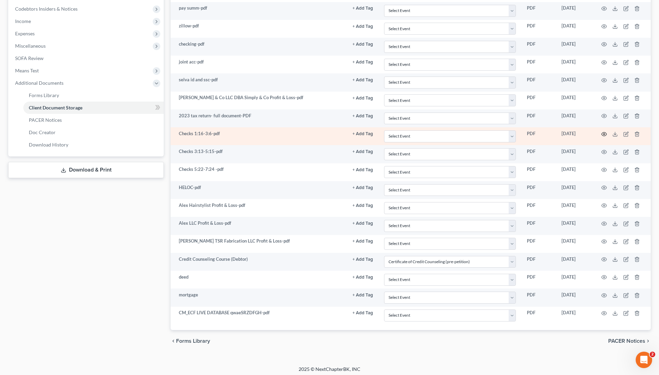
click at [603, 131] on icon "button" at bounding box center [603, 133] width 5 height 5
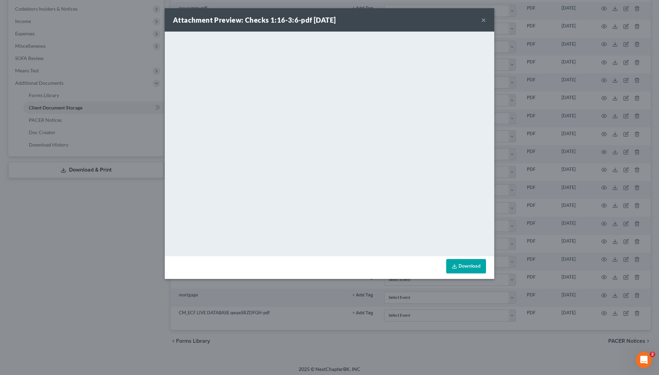
click at [585, 170] on div "Attachment Preview: Checks 1:16-3:6-pdf [DATE] × <object ng-attr-data='[URL][DO…" at bounding box center [329, 187] width 659 height 375
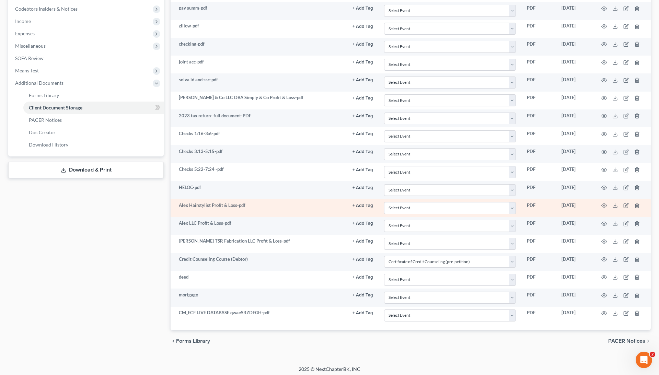
scroll to position [163, 0]
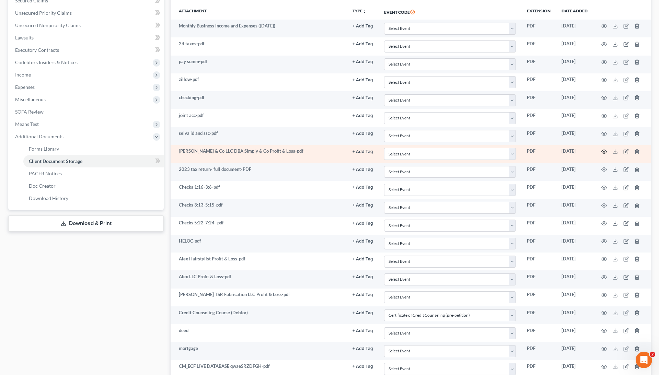
click at [604, 149] on icon "button" at bounding box center [603, 151] width 5 height 5
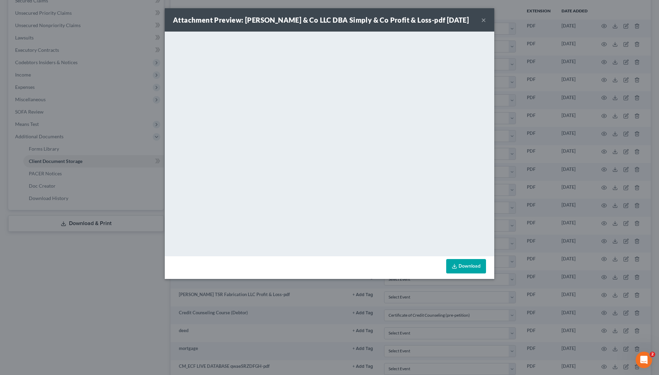
click at [517, 146] on div "Attachment Preview: [PERSON_NAME] & Co LLC DBA Simply & Co Profit & Loss-pdf [D…" at bounding box center [329, 187] width 659 height 375
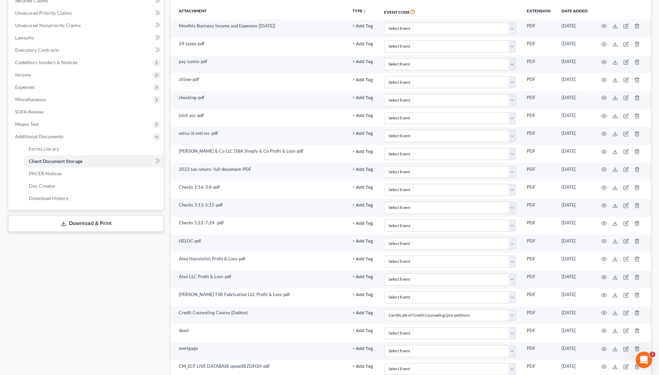
scroll to position [143, 0]
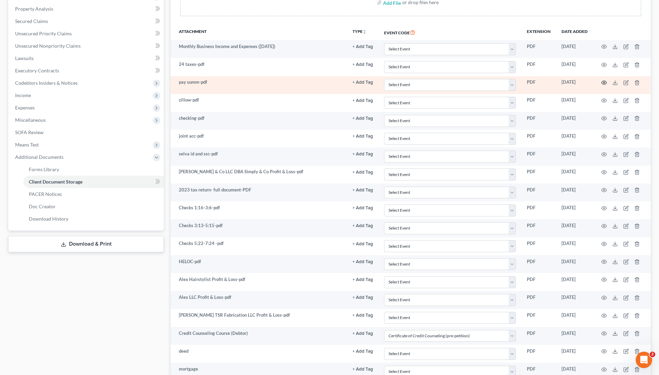
click at [602, 80] on icon "button" at bounding box center [603, 82] width 5 height 5
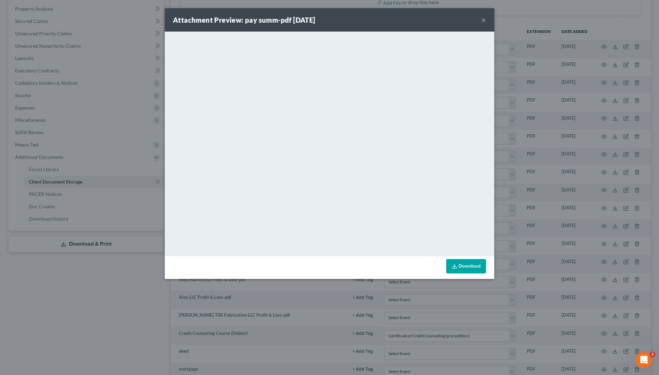
click at [520, 174] on div "Attachment Preview: pay summ-pdf [DATE] × <object ng-attr-data='[URL][DOMAIN_NA…" at bounding box center [329, 187] width 659 height 375
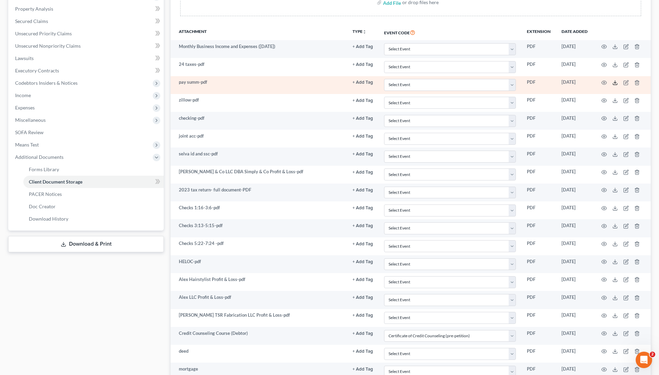
click at [615, 84] on icon at bounding box center [614, 82] width 5 height 5
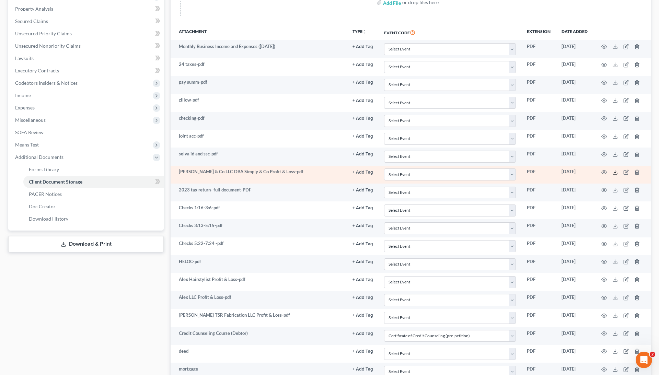
click at [613, 170] on icon at bounding box center [614, 172] width 5 height 5
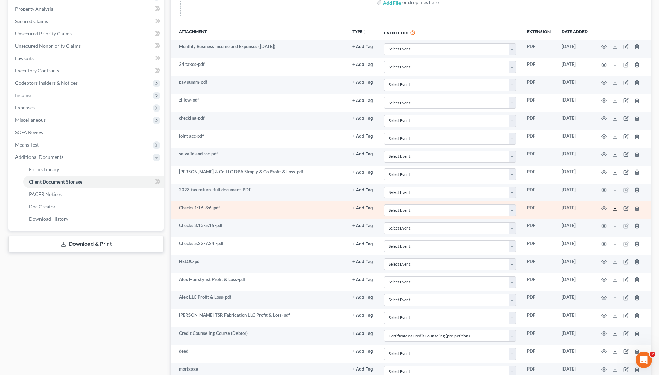
click at [615, 208] on icon at bounding box center [614, 208] width 5 height 5
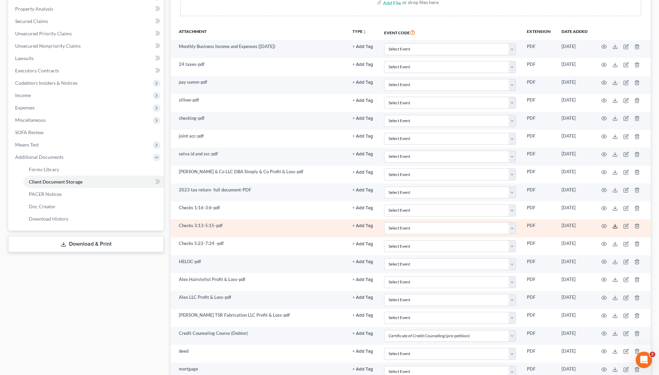
click at [613, 223] on icon at bounding box center [614, 225] width 5 height 5
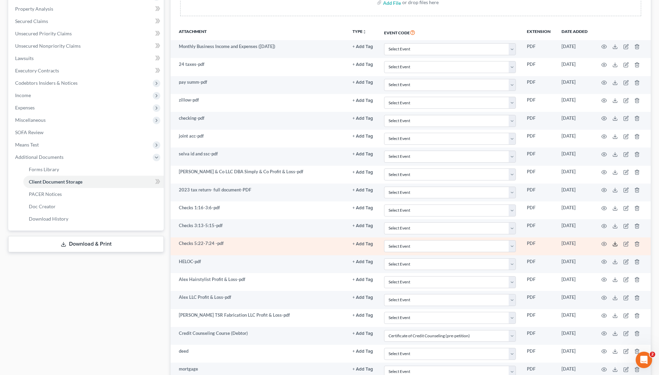
click at [614, 243] on icon at bounding box center [614, 243] width 5 height 5
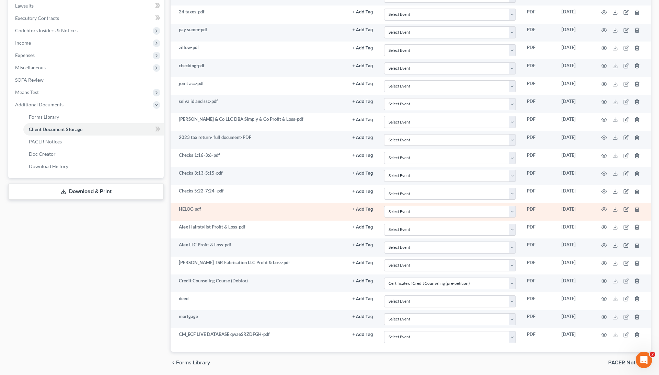
scroll to position [197, 0]
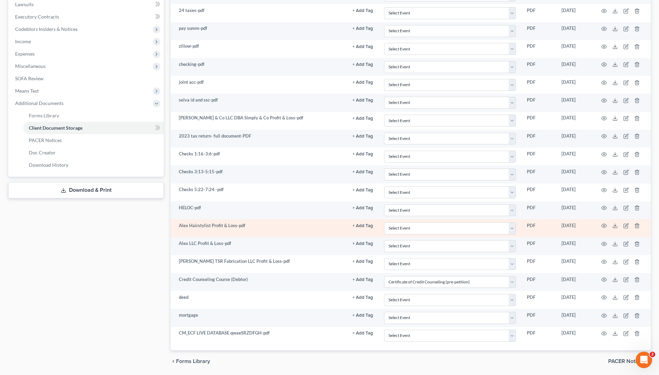
click at [607, 223] on td at bounding box center [622, 228] width 58 height 18
click at [606, 223] on icon "button" at bounding box center [603, 225] width 5 height 5
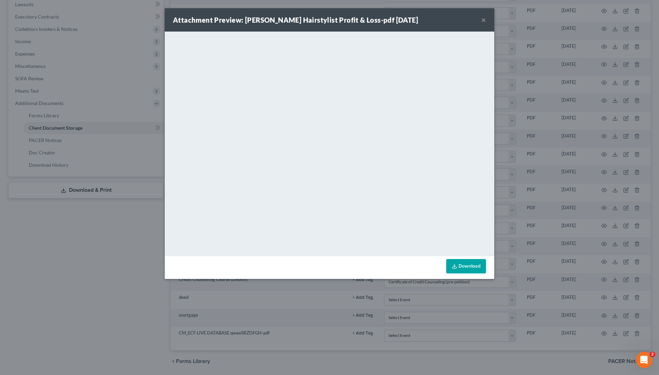
click at [518, 148] on div "Attachment Preview: [PERSON_NAME] Hairstylist Profit & Loss-pdf [DATE] × <objec…" at bounding box center [329, 187] width 659 height 375
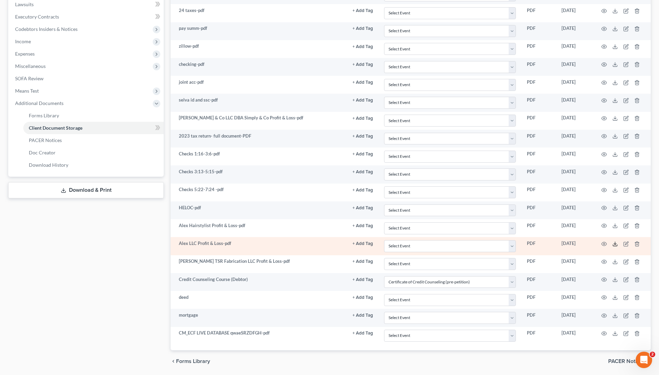
click at [615, 242] on line at bounding box center [615, 243] width 0 height 3
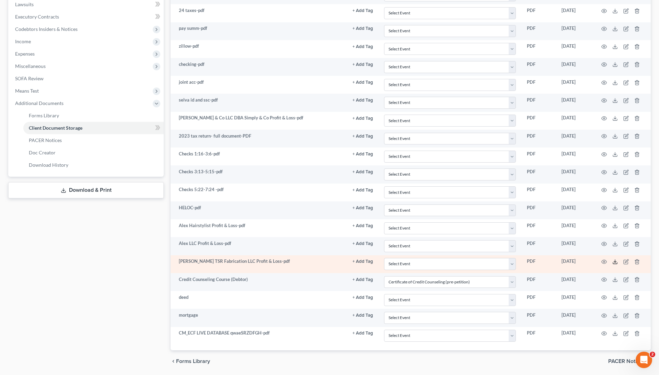
click at [616, 259] on icon at bounding box center [614, 261] width 5 height 5
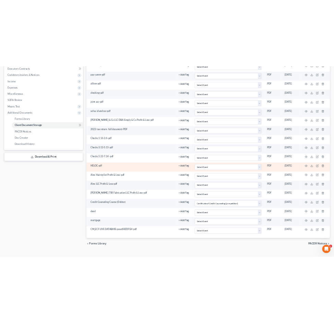
scroll to position [208, 0]
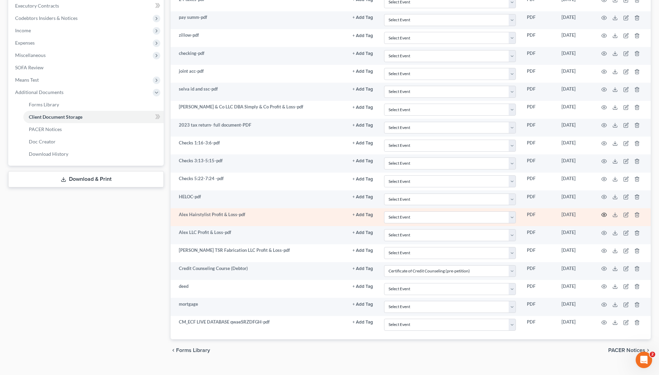
click at [602, 213] on icon "button" at bounding box center [604, 215] width 5 height 4
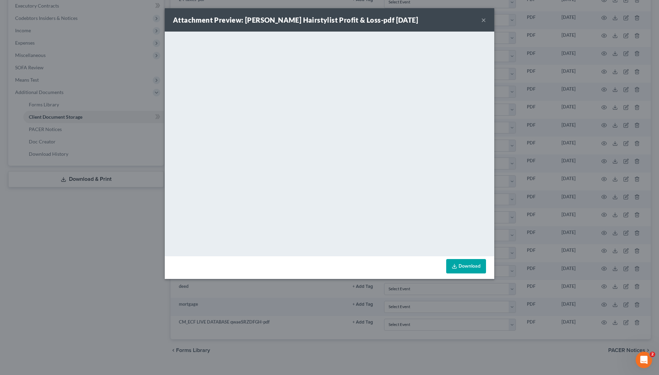
click at [507, 171] on div "Attachment Preview: [PERSON_NAME] Hairstylist Profit & Loss-pdf [DATE] × <objec…" at bounding box center [329, 187] width 659 height 375
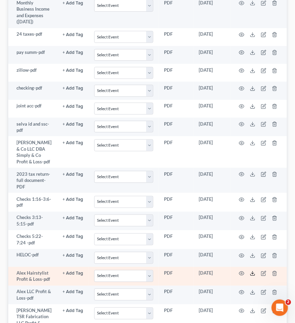
click at [251, 273] on polyline at bounding box center [252, 273] width 2 height 1
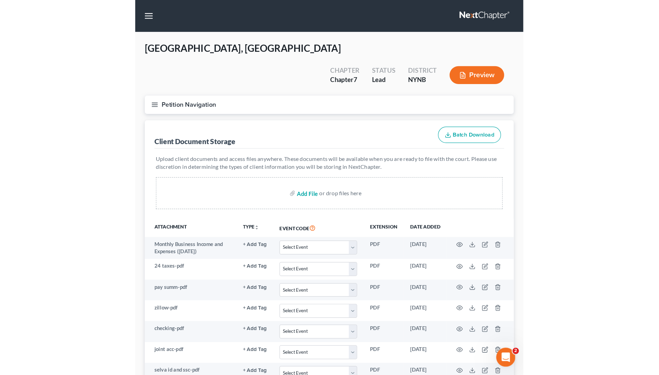
scroll to position [0, 0]
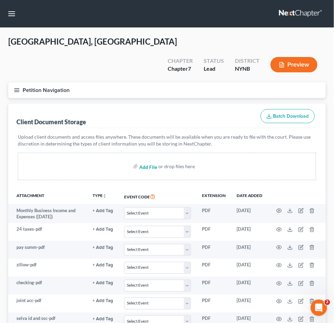
click at [146, 160] on input "file" at bounding box center [147, 166] width 16 height 12
type input "C:\fakepath\[PERSON_NAME] PAY - Sheet1.pdf"
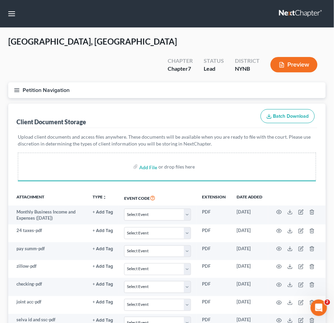
select select "1"
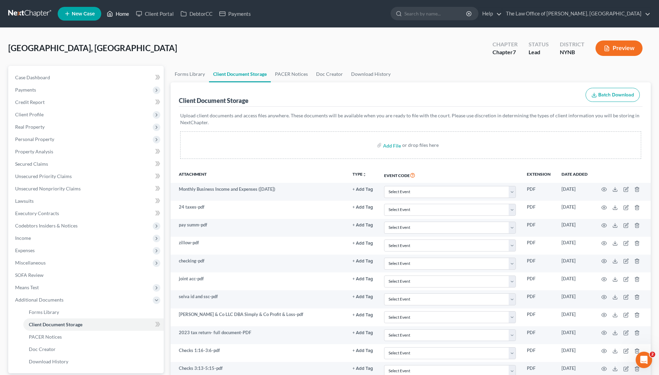
click at [123, 17] on link "Home" at bounding box center [117, 14] width 29 height 12
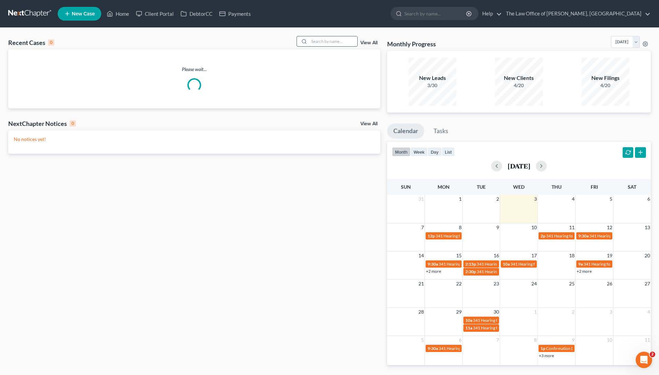
click at [317, 43] on input "search" at bounding box center [333, 41] width 48 height 10
paste input "1234"
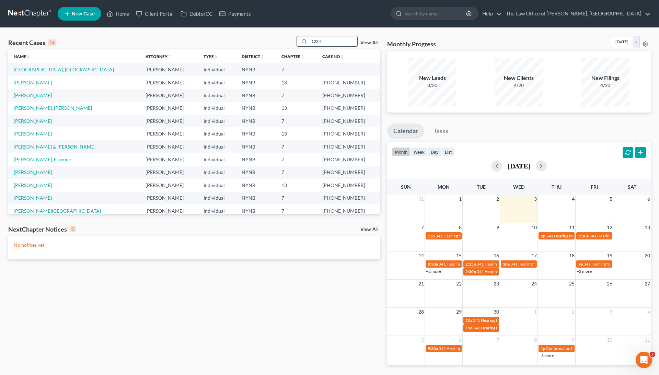
click at [312, 42] on input "1234" at bounding box center [333, 41] width 48 height 10
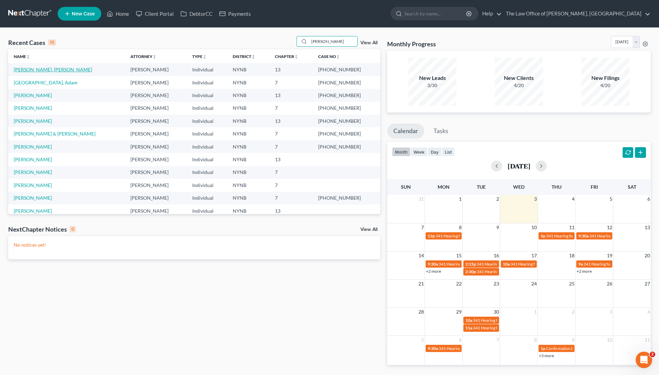
type input "[PERSON_NAME]"
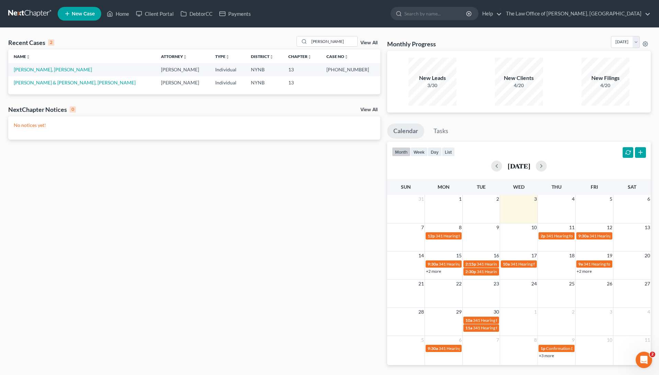
click at [53, 71] on link "[PERSON_NAME], [PERSON_NAME]" at bounding box center [53, 70] width 78 height 6
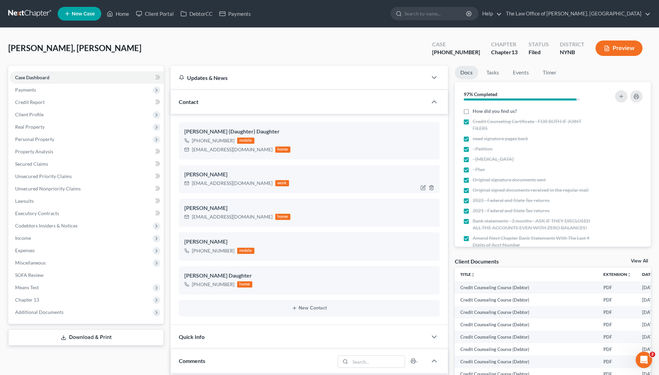
drag, startPoint x: 242, startPoint y: 174, endPoint x: 181, endPoint y: 172, distance: 60.8
click at [181, 172] on div "[PERSON_NAME] [EMAIL_ADDRESS][DOMAIN_NAME] work" at bounding box center [309, 179] width 261 height 28
click at [70, 241] on span "Income" at bounding box center [87, 238] width 154 height 12
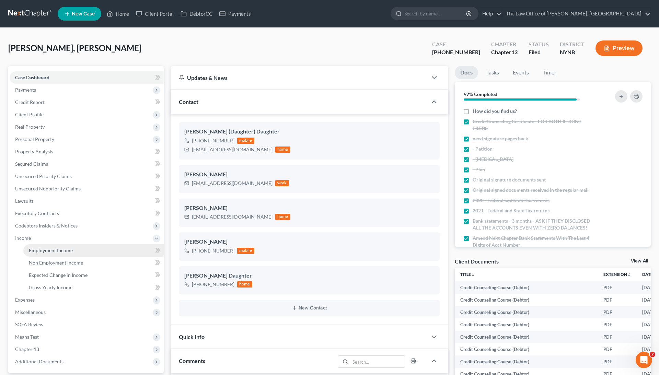
click at [74, 252] on link "Employment Income" at bounding box center [93, 250] width 140 height 12
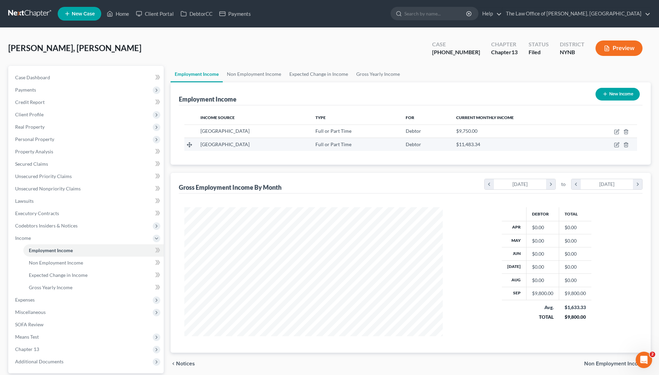
scroll to position [129, 272]
click at [617, 146] on icon "button" at bounding box center [616, 144] width 5 height 5
select select "0"
select select "35"
select select "2"
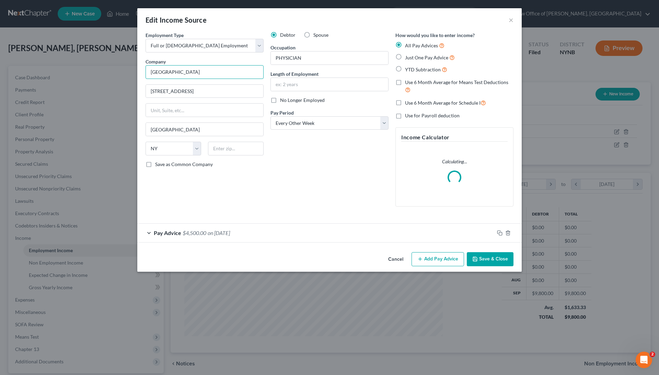
click at [235, 69] on input "[GEOGRAPHIC_DATA]" at bounding box center [205, 72] width 118 height 14
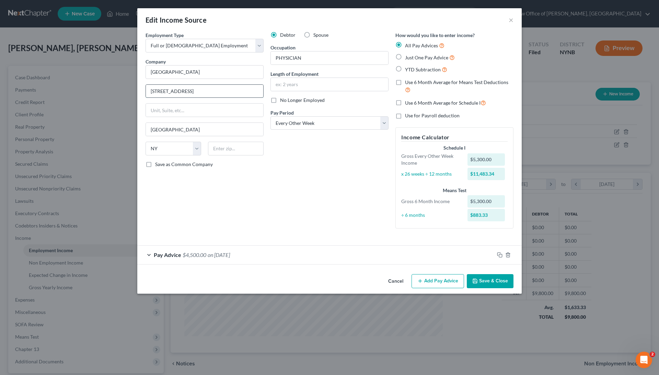
click at [222, 92] on input "[STREET_ADDRESS]" at bounding box center [204, 91] width 117 height 13
click at [113, 114] on div "Edit Income Source × Employment Type * Select Full or [DEMOGRAPHIC_DATA] Employ…" at bounding box center [329, 187] width 659 height 375
click at [513, 18] on button "×" at bounding box center [511, 20] width 5 height 8
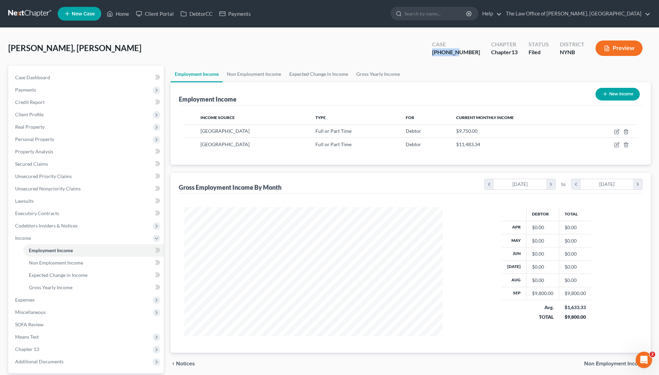
drag, startPoint x: 474, startPoint y: 54, endPoint x: 445, endPoint y: 54, distance: 28.8
click at [445, 54] on div "Case [PHONE_NUMBER]" at bounding box center [456, 49] width 59 height 20
copy div "23-11053"
click at [73, 79] on link "Case Dashboard" at bounding box center [87, 77] width 154 height 12
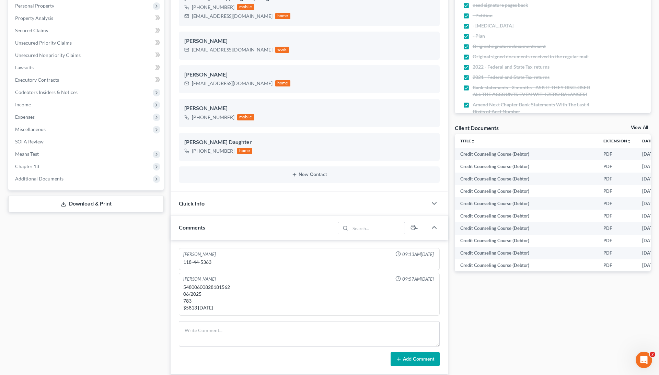
scroll to position [123, 0]
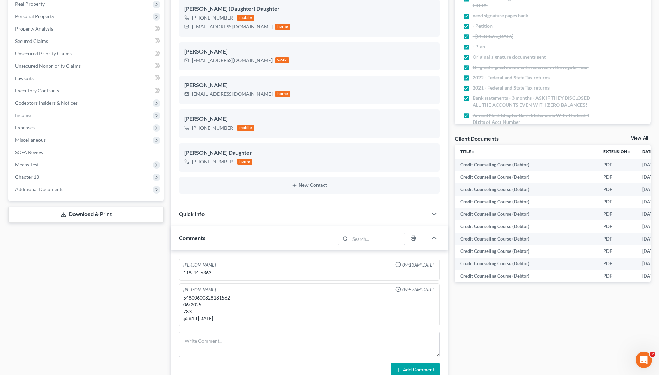
click at [205, 274] on div "118-44-5363" at bounding box center [309, 273] width 252 height 7
copy div "5363"
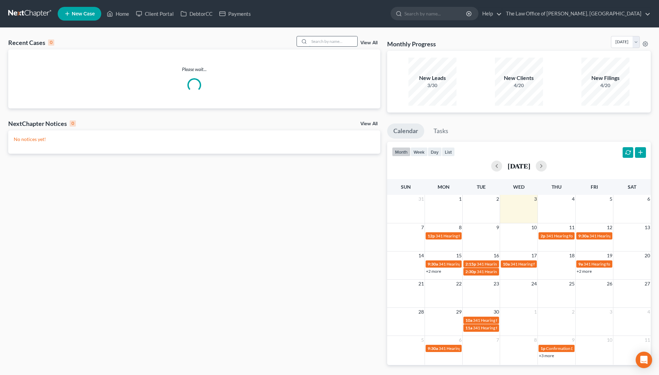
click at [323, 39] on input "search" at bounding box center [333, 41] width 48 height 10
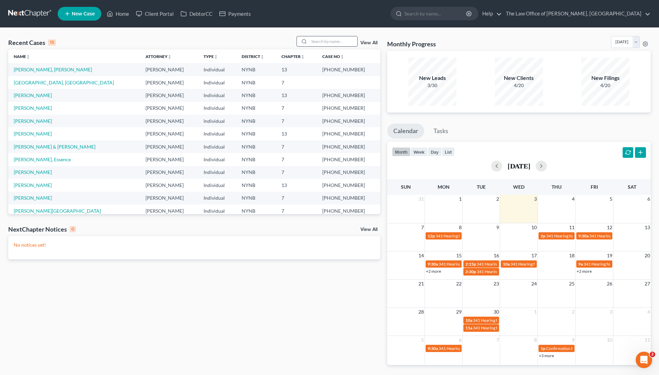
paste input "24–10623 web"
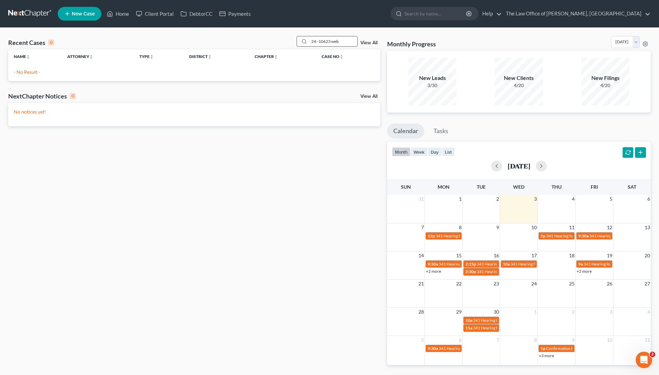
click at [331, 43] on input "24–10623 web" at bounding box center [333, 41] width 48 height 10
click at [314, 42] on input "24–10623" at bounding box center [333, 41] width 48 height 10
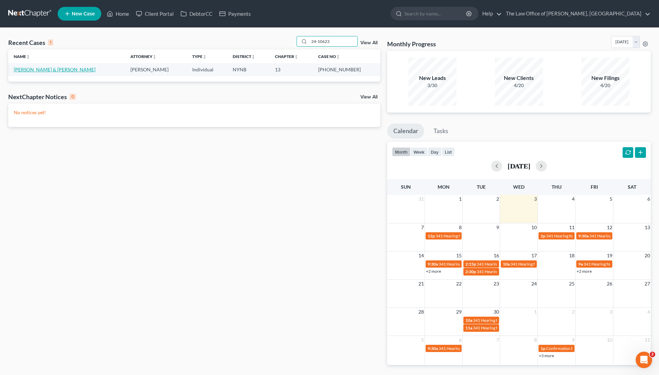
type input "24-10623"
click at [56, 70] on link "Webb, Richard & Betty" at bounding box center [55, 70] width 82 height 6
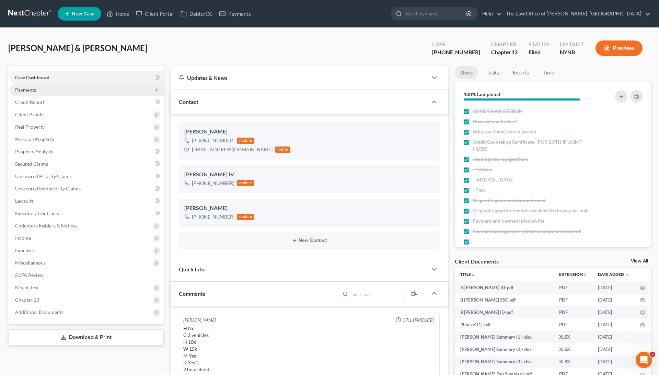
scroll to position [89, 0]
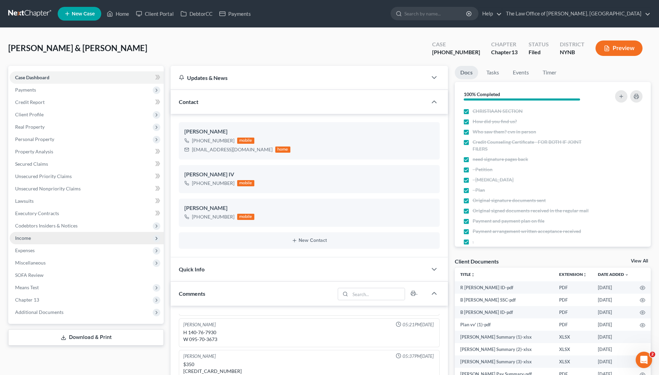
click at [42, 235] on span "Income" at bounding box center [87, 238] width 154 height 12
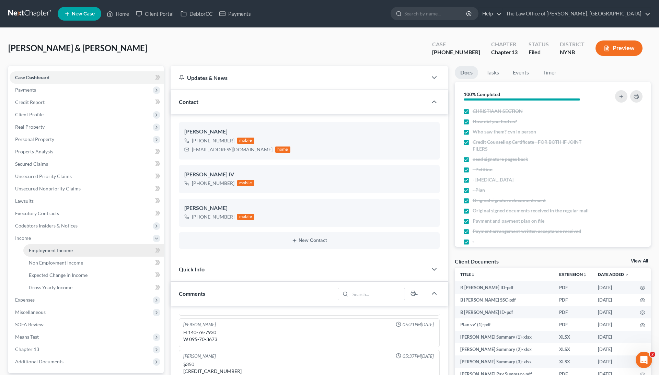
click at [68, 251] on span "Employment Income" at bounding box center [51, 251] width 44 height 6
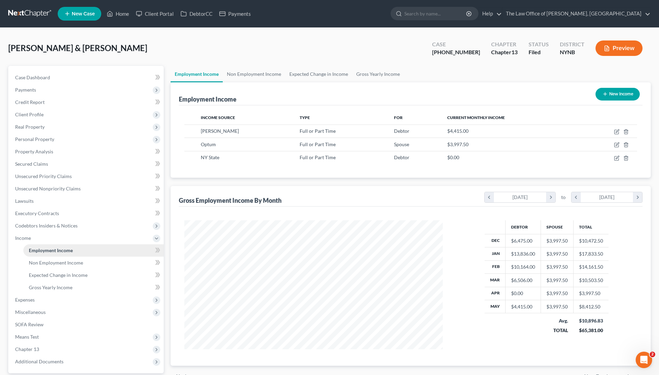
scroll to position [129, 272]
drag, startPoint x: 474, startPoint y: 51, endPoint x: 445, endPoint y: 51, distance: 29.2
click at [445, 51] on div "Case 24-10623-1 Chapter Chapter 13 Status Filed District NYNB Preview" at bounding box center [537, 48] width 227 height 24
copy div "24-10623"
